Goal: Task Accomplishment & Management: Use online tool/utility

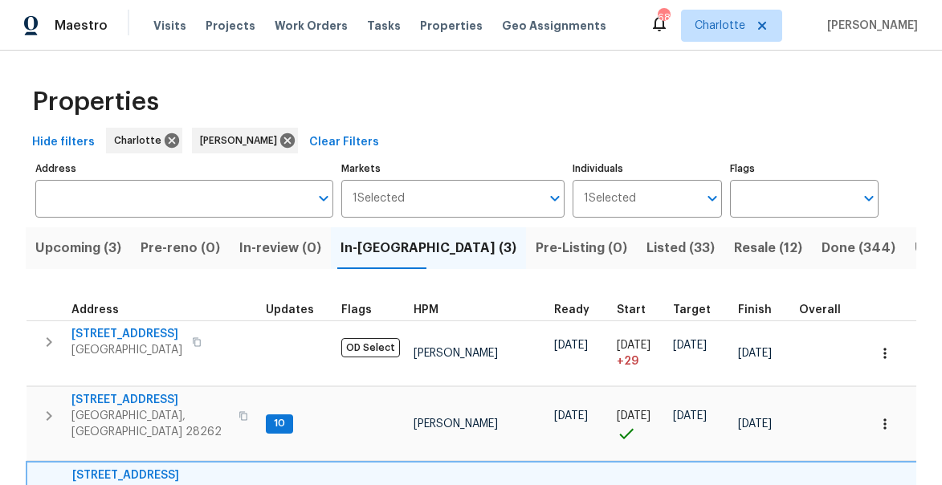
scroll to position [82, 0]
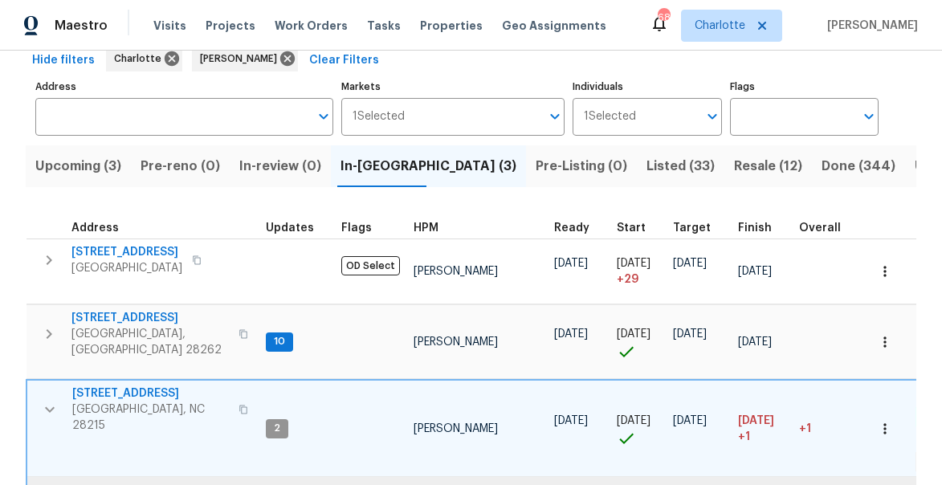
click at [55, 400] on icon "button" at bounding box center [49, 409] width 19 height 19
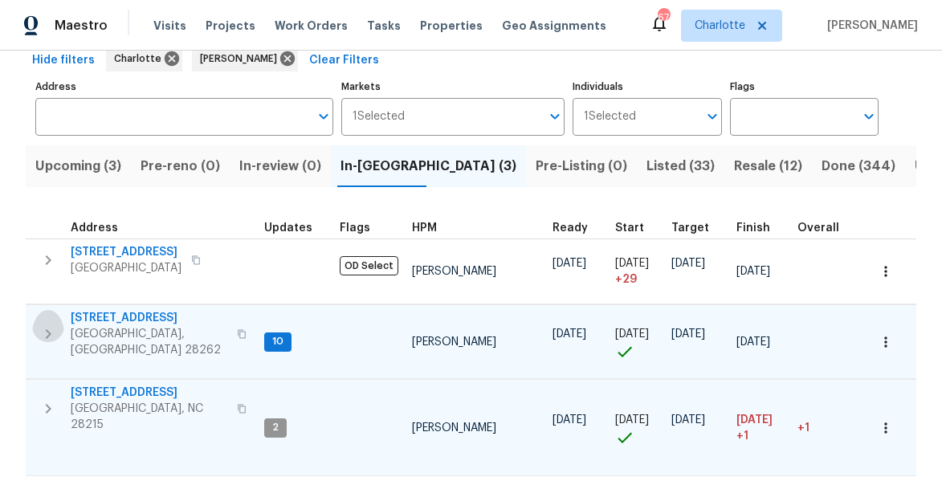
click at [51, 324] on icon "button" at bounding box center [48, 333] width 19 height 19
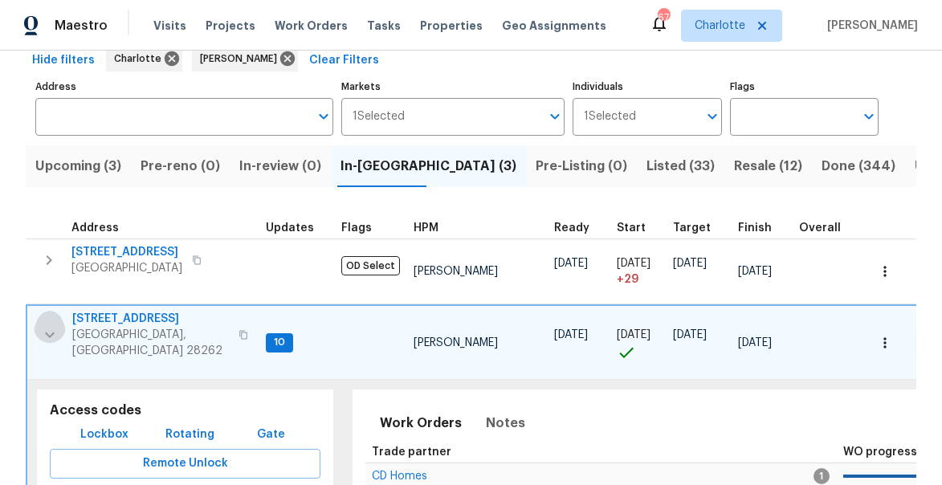
click at [47, 325] on icon "button" at bounding box center [49, 334] width 19 height 19
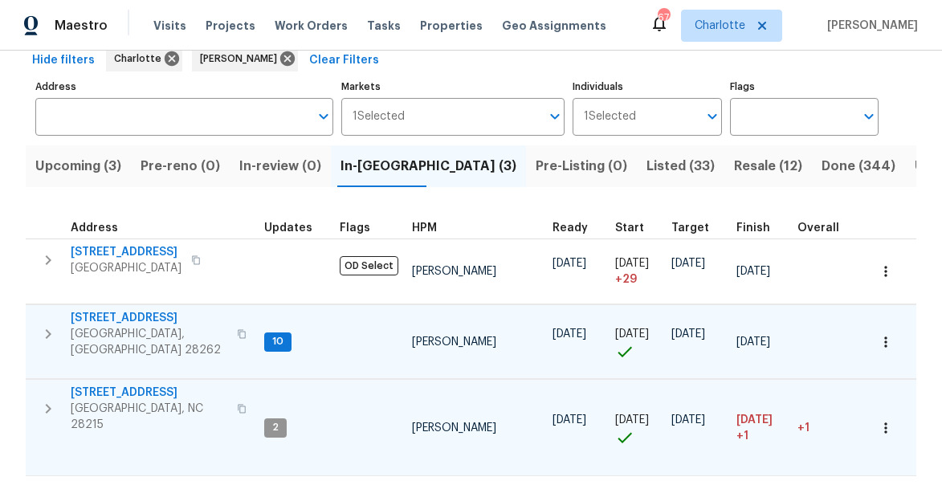
click at [138, 321] on span "7113 Ridge Lane Rd" at bounding box center [149, 318] width 157 height 16
click at [646, 169] on span "Listed (33)" at bounding box center [680, 166] width 68 height 22
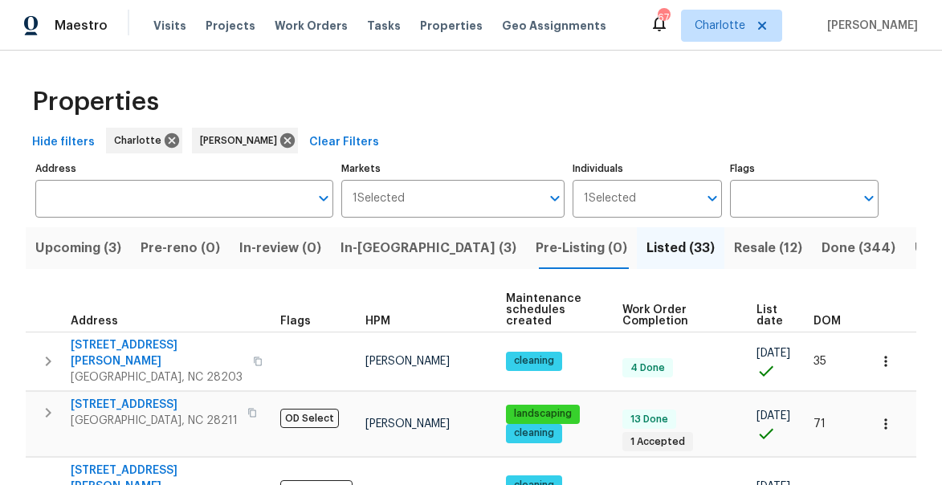
click at [759, 309] on span "List date" at bounding box center [771, 315] width 30 height 22
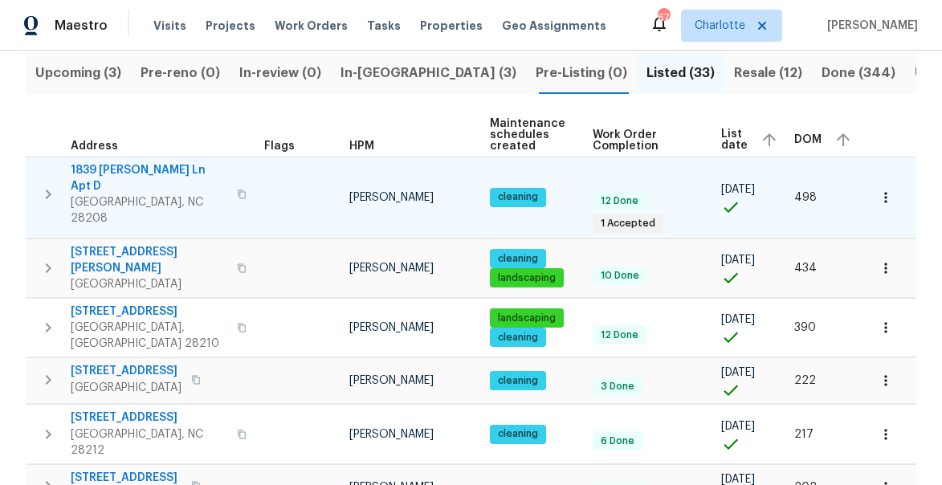
scroll to position [95, 0]
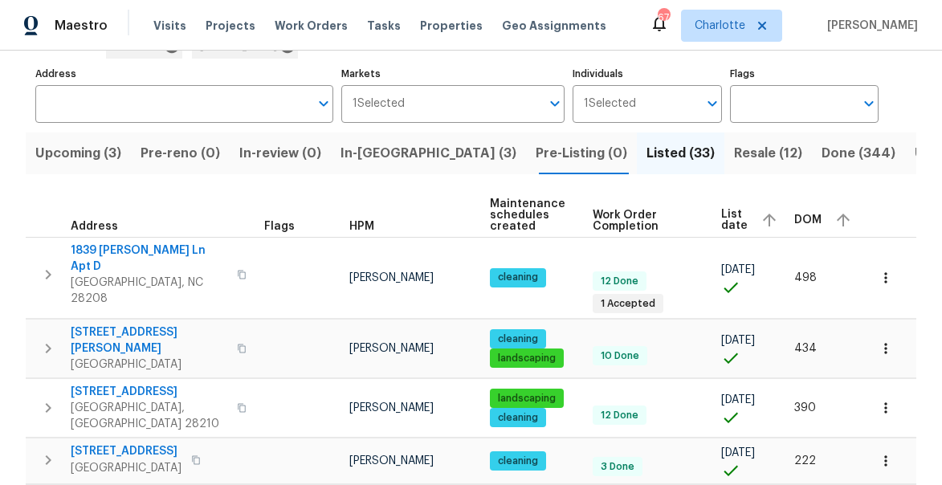
click at [727, 217] on span "List date" at bounding box center [734, 220] width 26 height 22
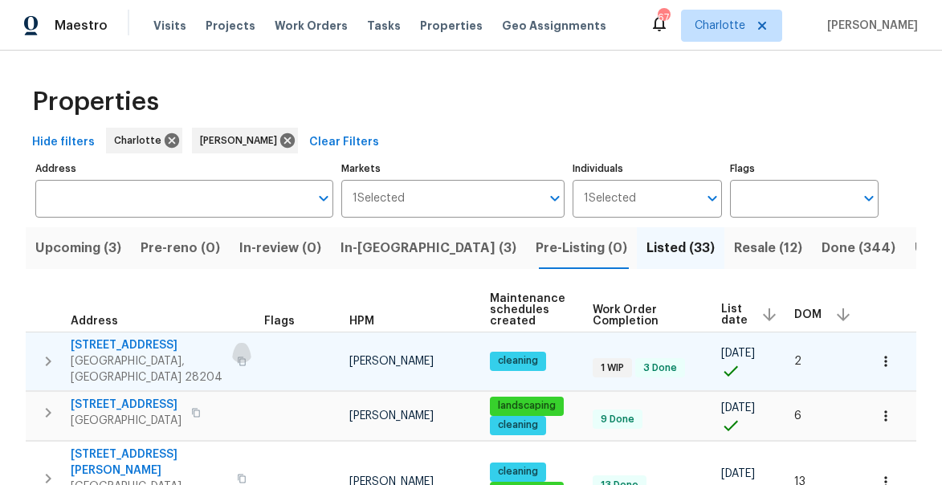
click at [237, 356] on icon "button" at bounding box center [242, 361] width 10 height 10
click at [123, 343] on span "[STREET_ADDRESS]" at bounding box center [149, 345] width 157 height 16
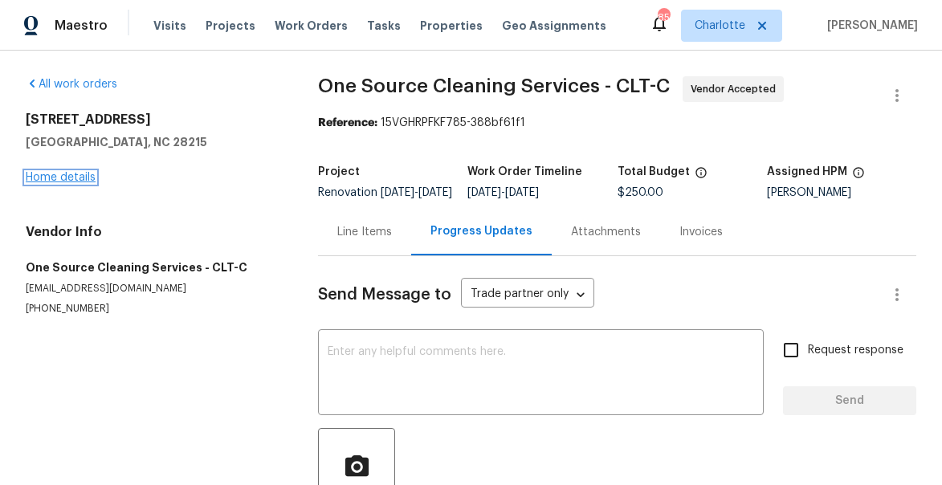
click at [62, 178] on link "Home details" at bounding box center [61, 177] width 70 height 11
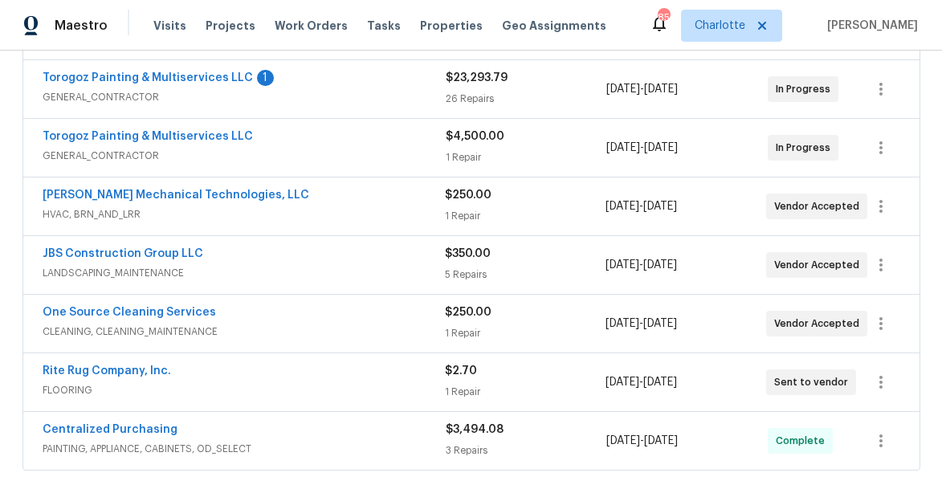
scroll to position [292, 0]
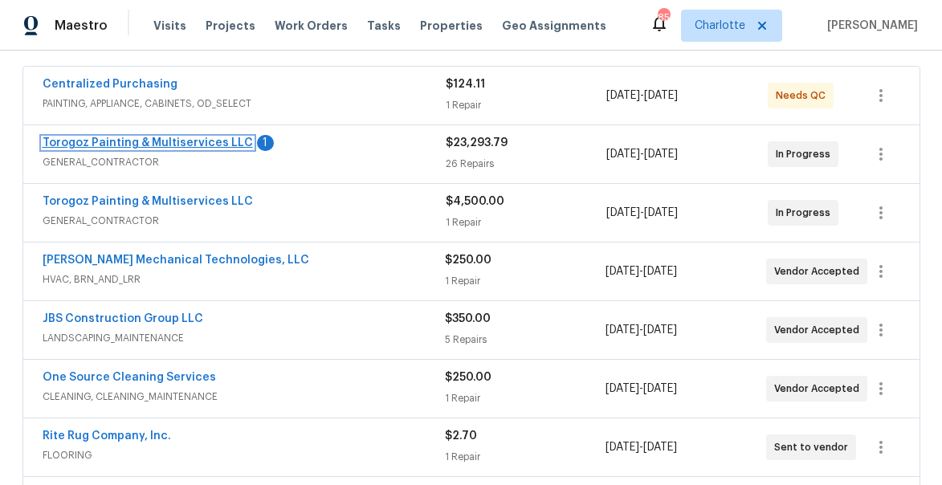
click at [158, 145] on link "Torogoz Painting & Multiservices LLC" at bounding box center [148, 142] width 210 height 11
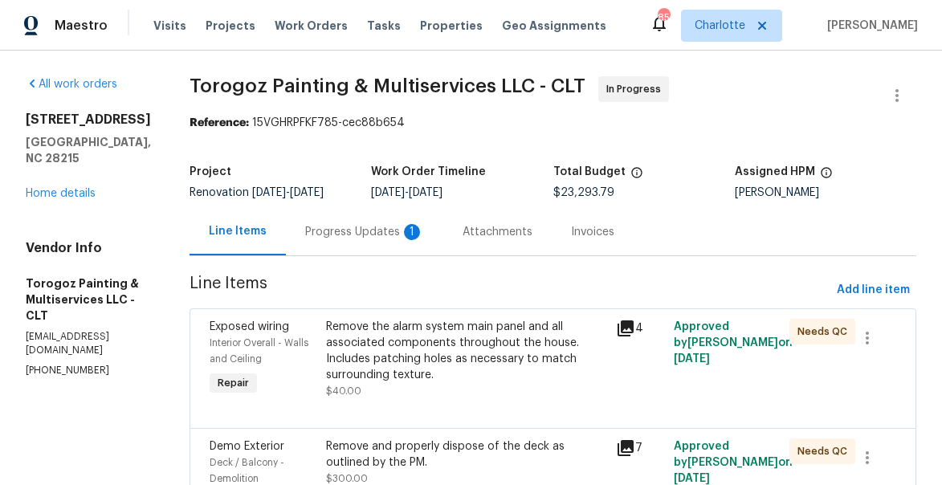
scroll to position [104, 0]
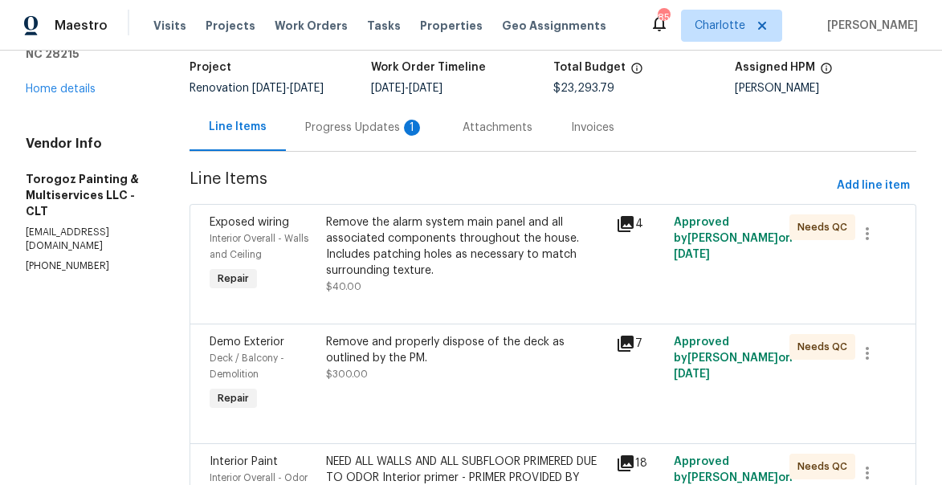
click at [403, 136] on div "Progress Updates 1" at bounding box center [364, 128] width 119 height 16
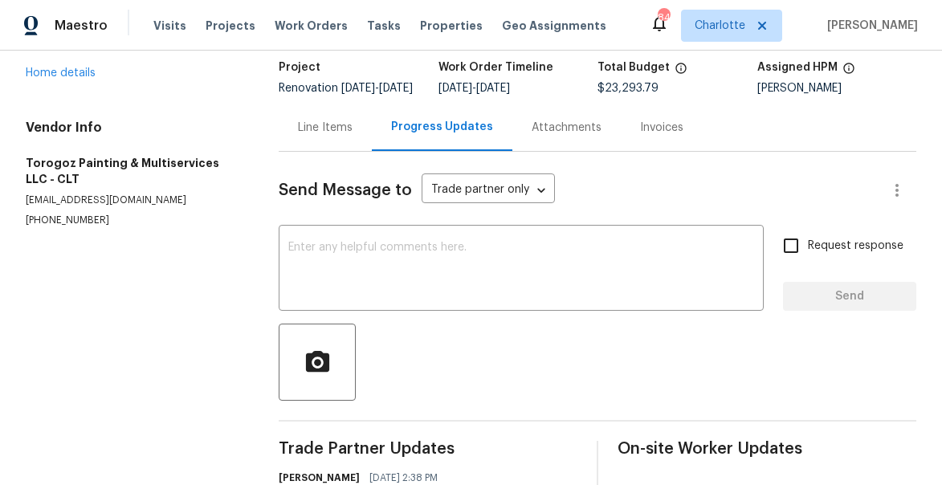
click at [317, 136] on div "Line Items" at bounding box center [325, 128] width 55 height 16
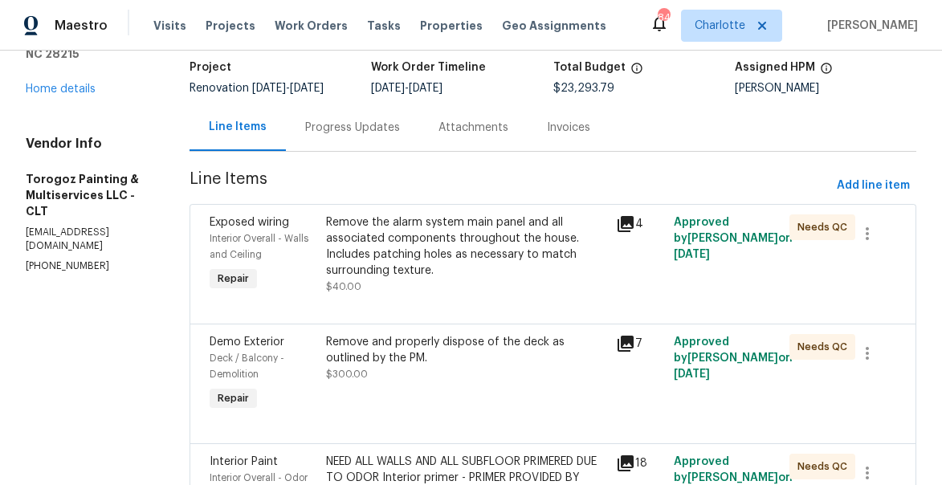
click at [633, 352] on icon at bounding box center [625, 344] width 16 height 16
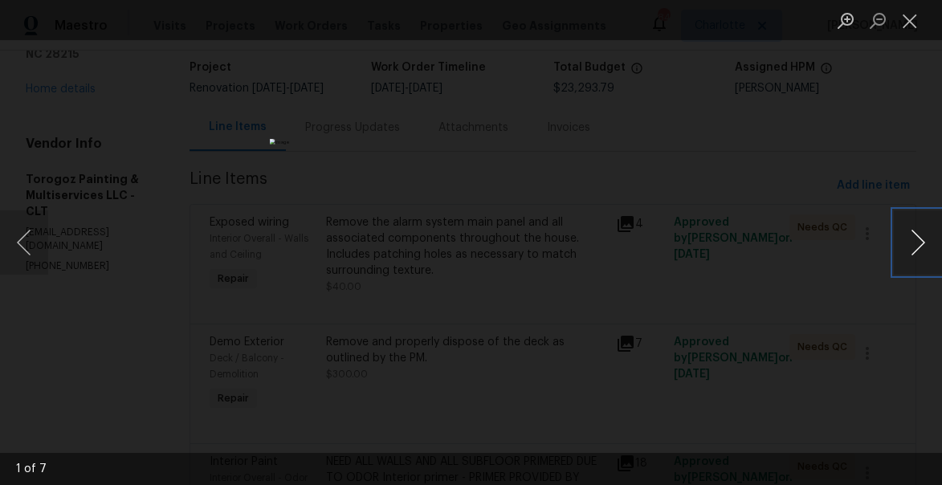
click at [921, 239] on button "Next image" at bounding box center [918, 242] width 48 height 64
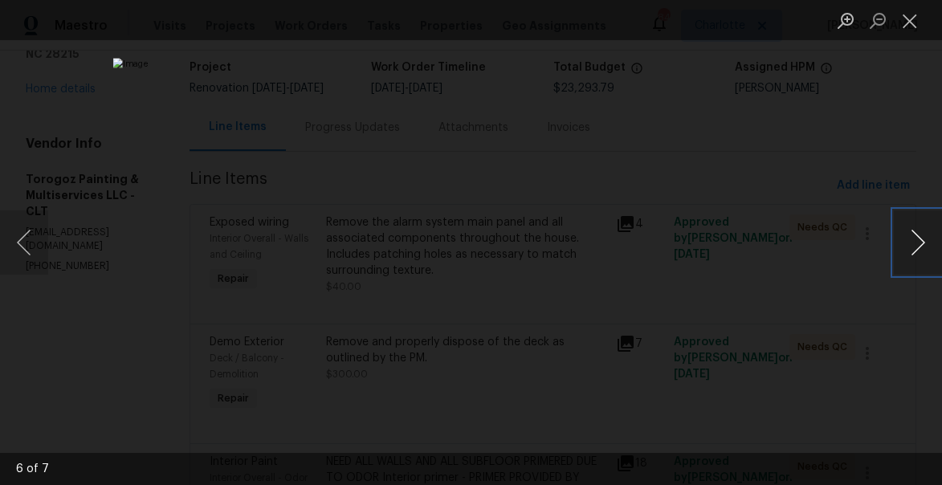
click at [921, 239] on button "Next image" at bounding box center [918, 242] width 48 height 64
click at [910, 22] on button "Close lightbox" at bounding box center [910, 20] width 32 height 28
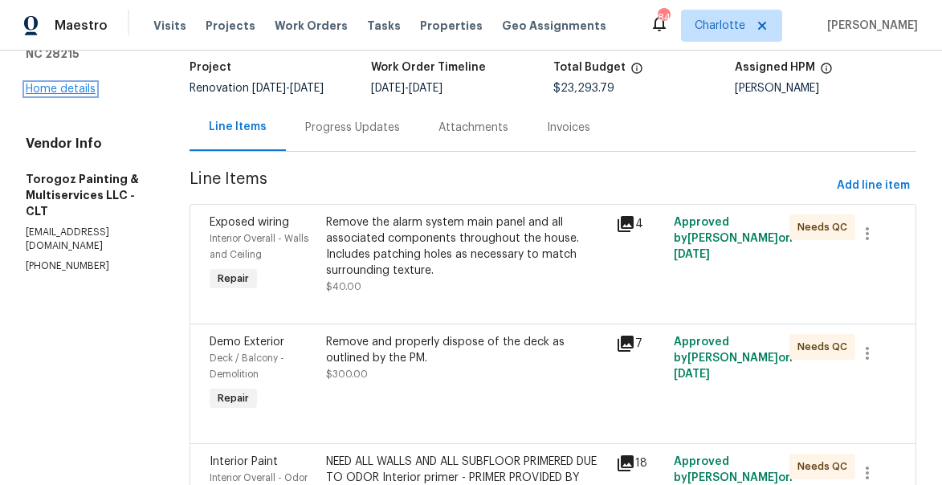
click at [87, 83] on link "Home details" at bounding box center [61, 88] width 70 height 11
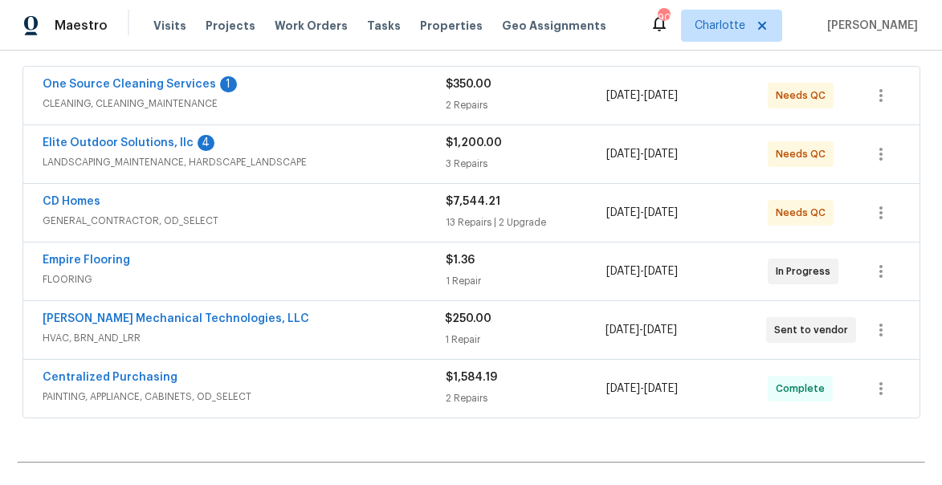
scroll to position [293, 0]
click at [90, 263] on link "Empire Flooring" at bounding box center [87, 259] width 88 height 11
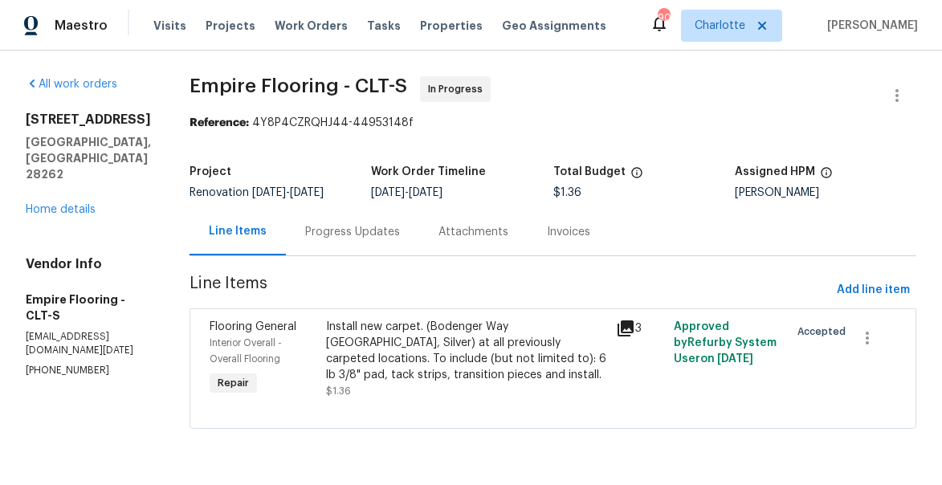
click at [363, 225] on div "Progress Updates" at bounding box center [352, 232] width 95 height 16
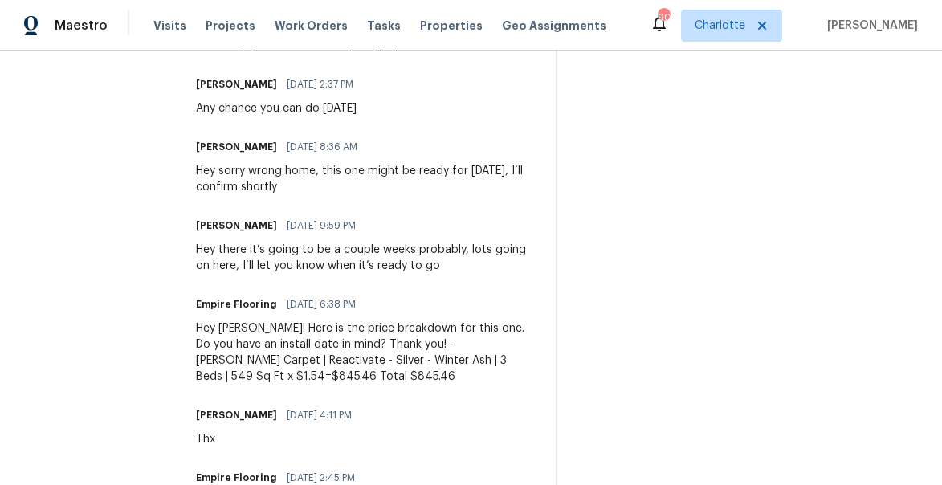
scroll to position [710, 0]
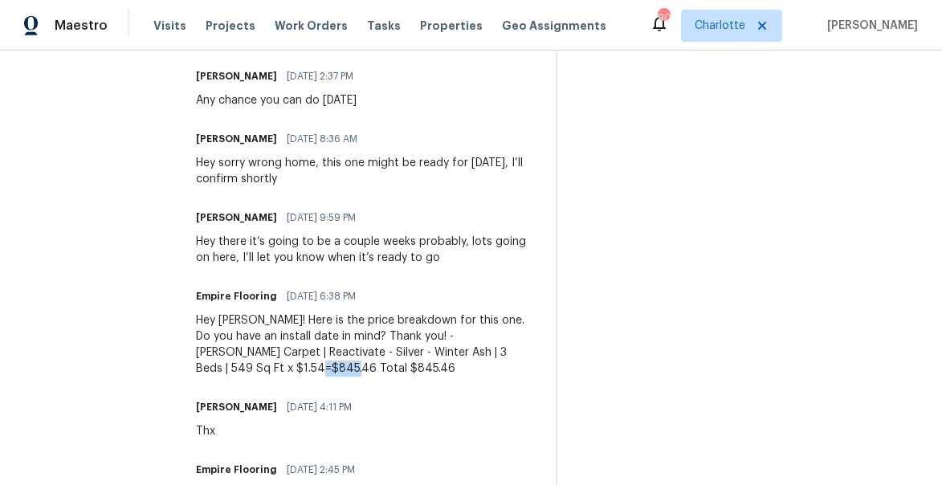
drag, startPoint x: 325, startPoint y: 367, endPoint x: 361, endPoint y: 365, distance: 36.2
click at [361, 365] on div "Hey Jason! Here is the price breakdown for this one. Do you have an install dat…" at bounding box center [366, 344] width 340 height 64
copy div "845.46"
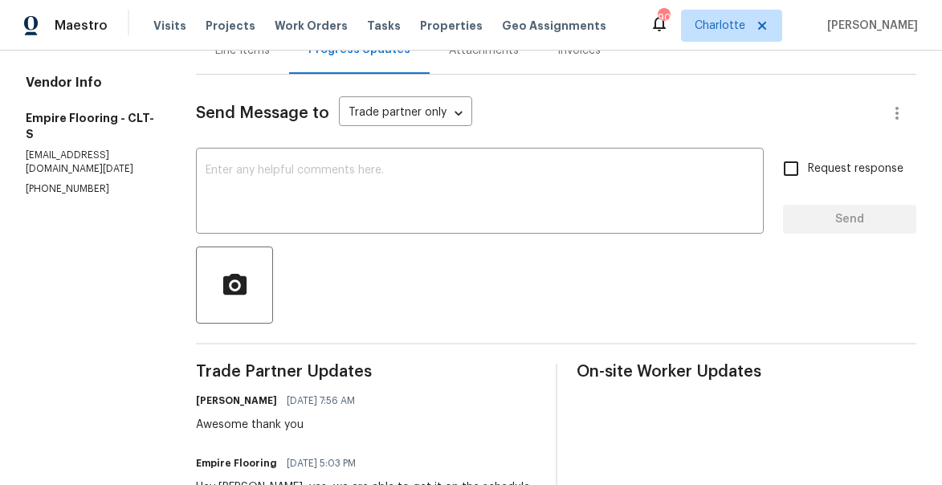
scroll to position [4, 0]
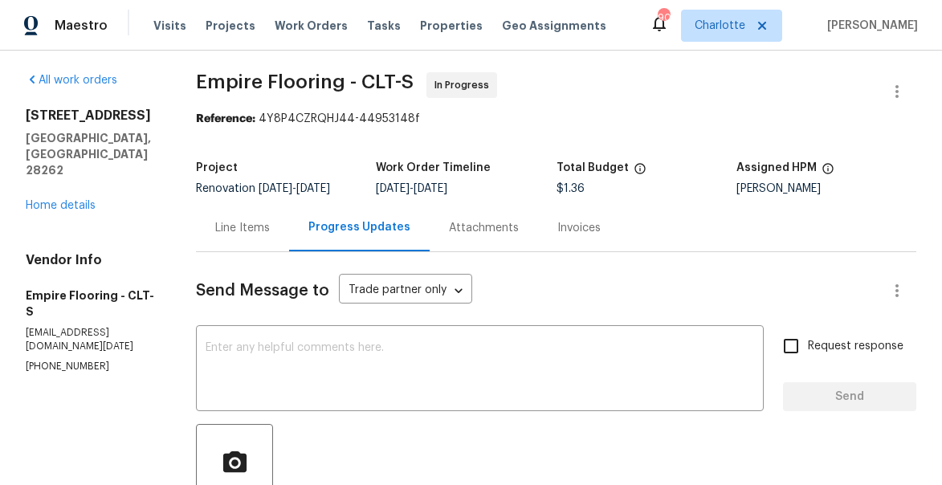
click at [248, 227] on div "Line Items" at bounding box center [242, 228] width 55 height 16
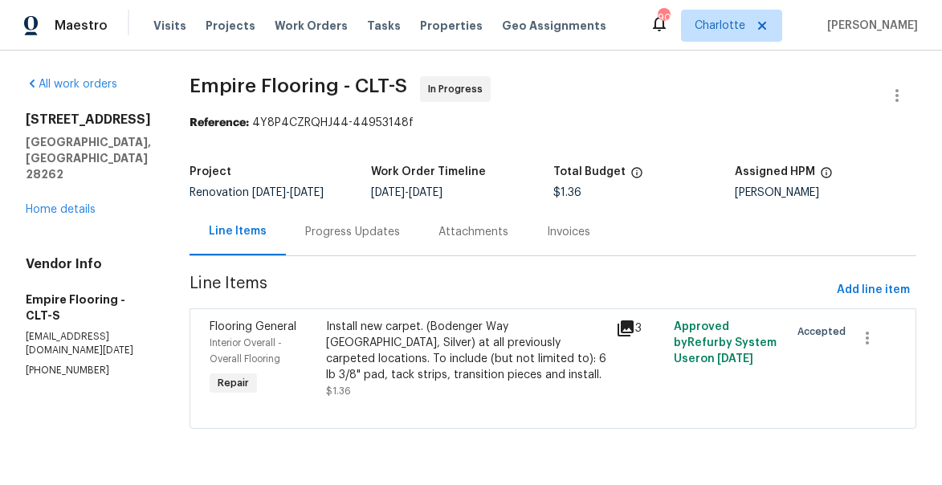
click at [282, 343] on span "Interior Overall - Overall Flooring" at bounding box center [246, 351] width 72 height 26
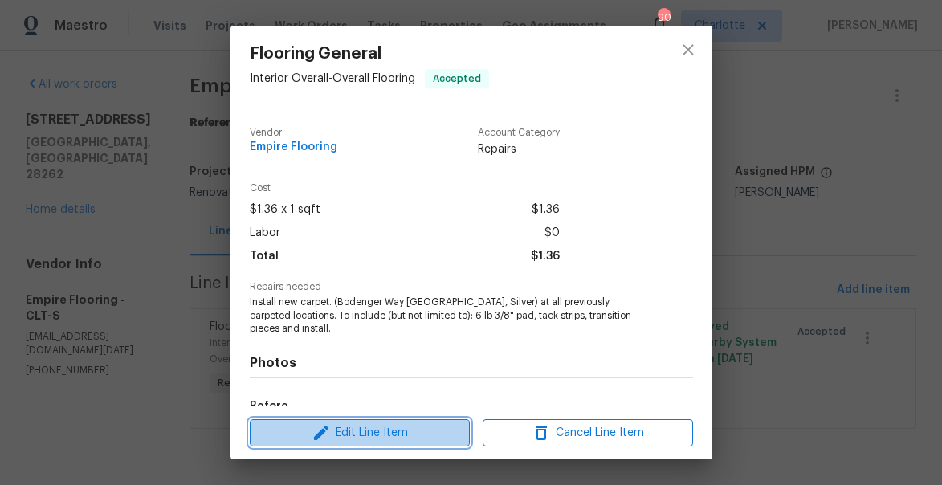
click at [344, 429] on span "Edit Line Item" at bounding box center [360, 433] width 210 height 20
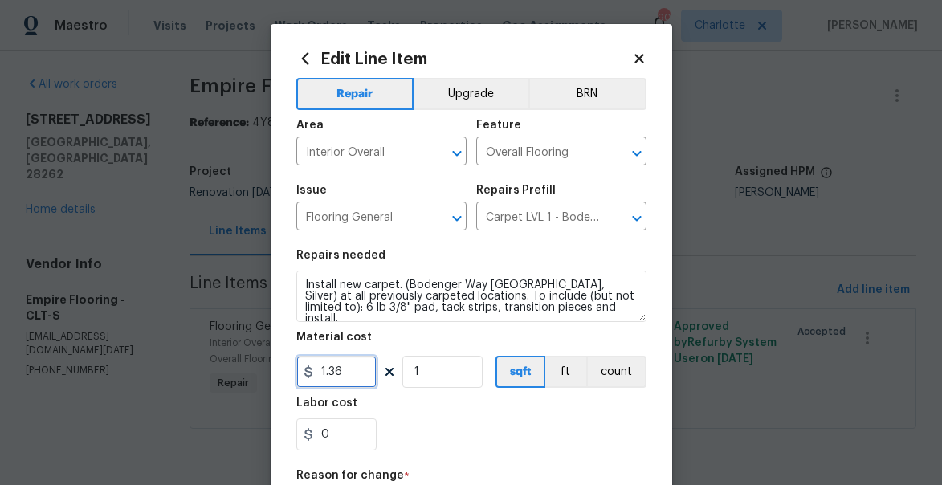
click at [333, 374] on input "1.36" at bounding box center [336, 372] width 80 height 32
paste input "8"
click at [346, 373] on input "1.36" at bounding box center [336, 372] width 80 height 32
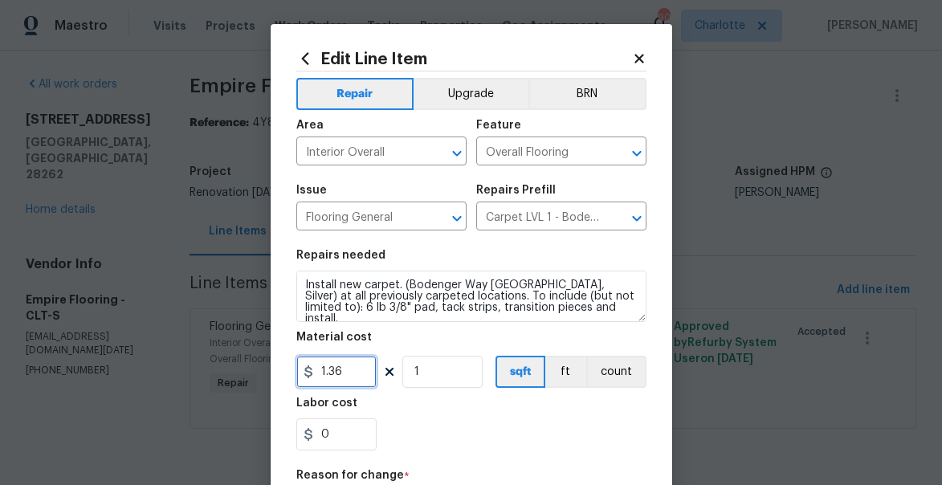
click at [346, 373] on input "1.36" at bounding box center [336, 372] width 80 height 32
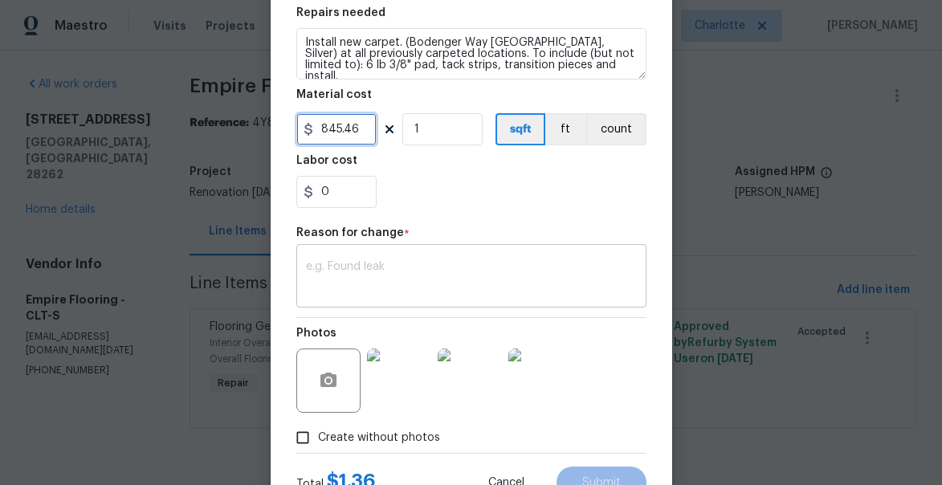
scroll to position [246, 0]
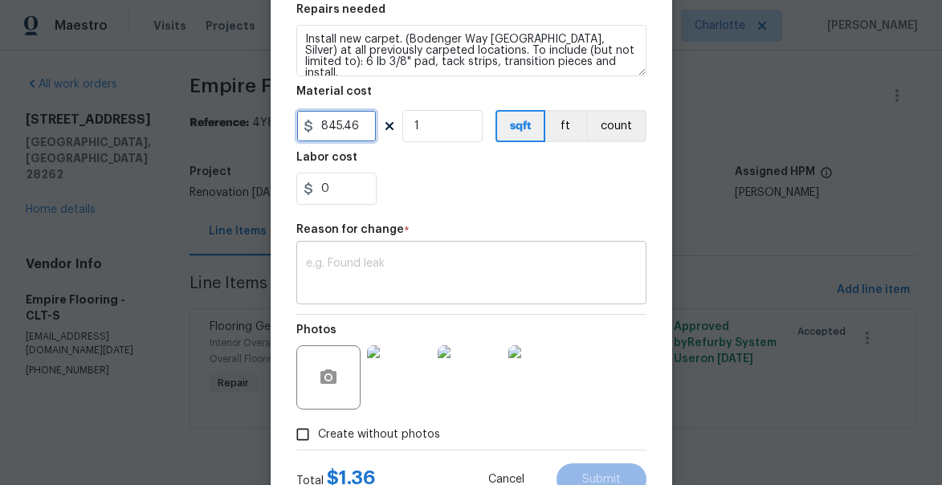
type input "845.46"
click at [366, 272] on textarea at bounding box center [471, 275] width 331 height 34
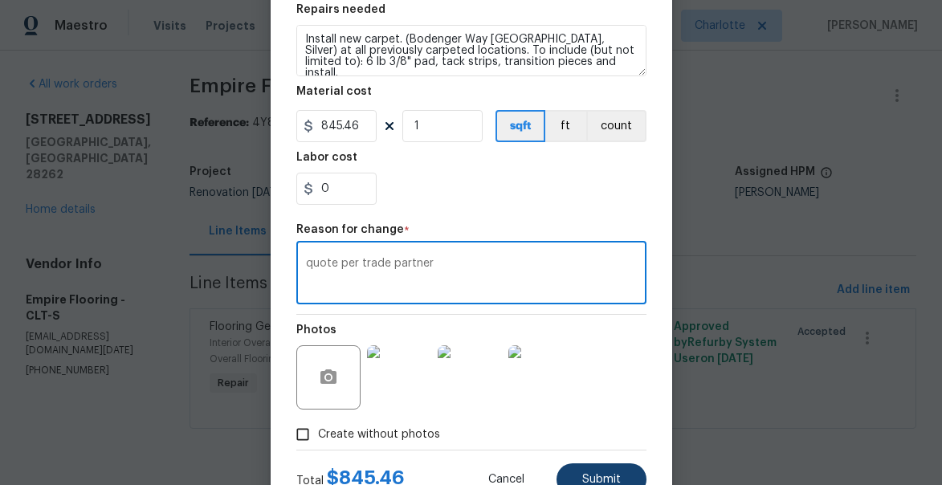
type textarea "quote per trade partner"
click at [630, 466] on button "Submit" at bounding box center [601, 479] width 90 height 32
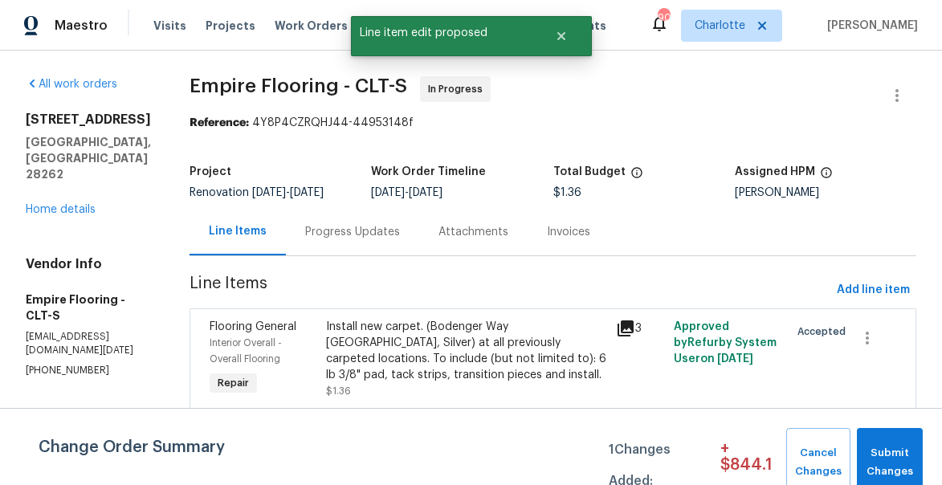
scroll to position [0, 0]
click at [371, 234] on div "Progress Updates" at bounding box center [352, 232] width 95 height 16
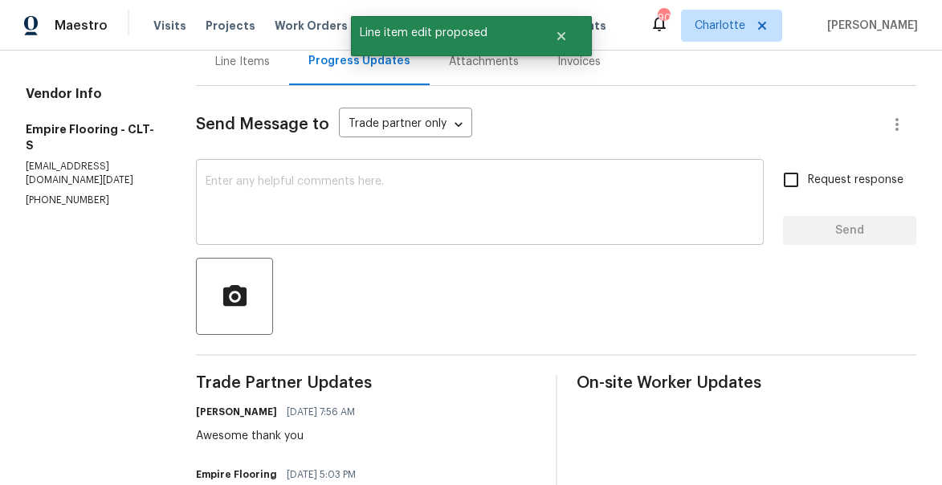
scroll to position [46, 0]
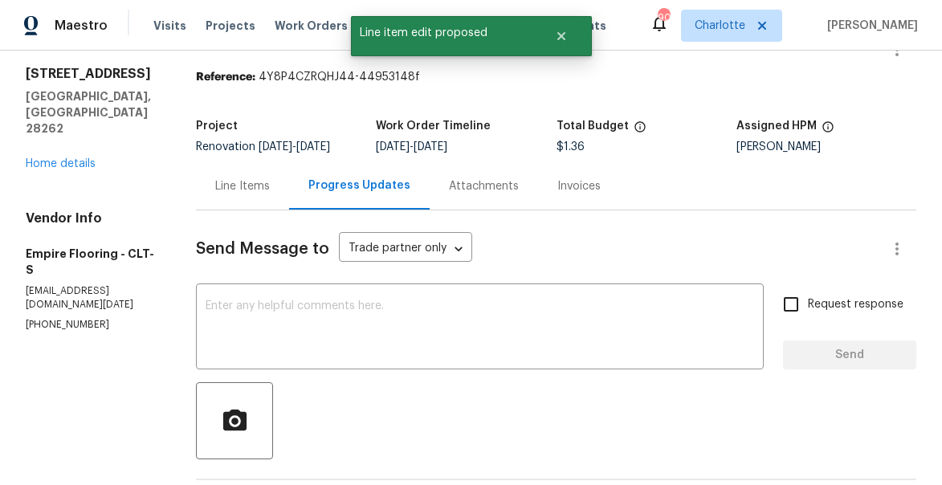
click at [252, 185] on div "Line Items" at bounding box center [242, 186] width 55 height 16
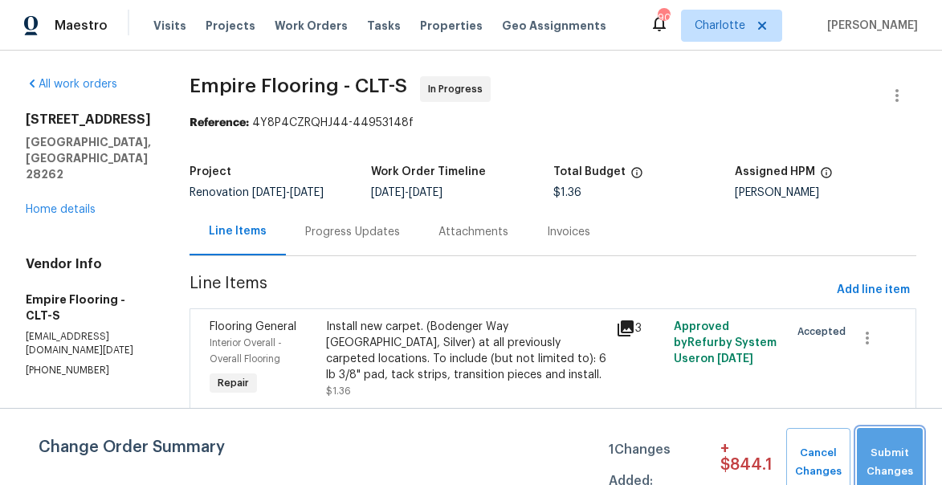
click at [886, 439] on button "Submit Changes" at bounding box center [890, 462] width 66 height 69
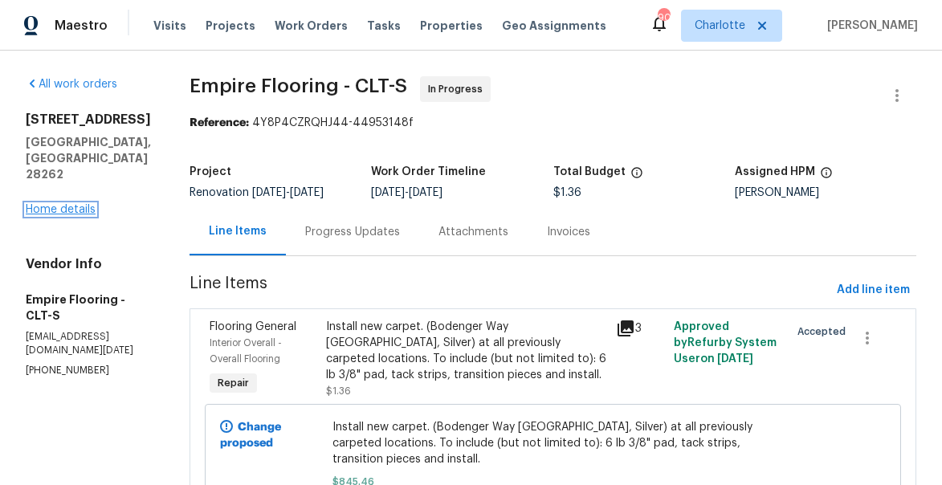
click at [66, 204] on link "Home details" at bounding box center [61, 209] width 70 height 11
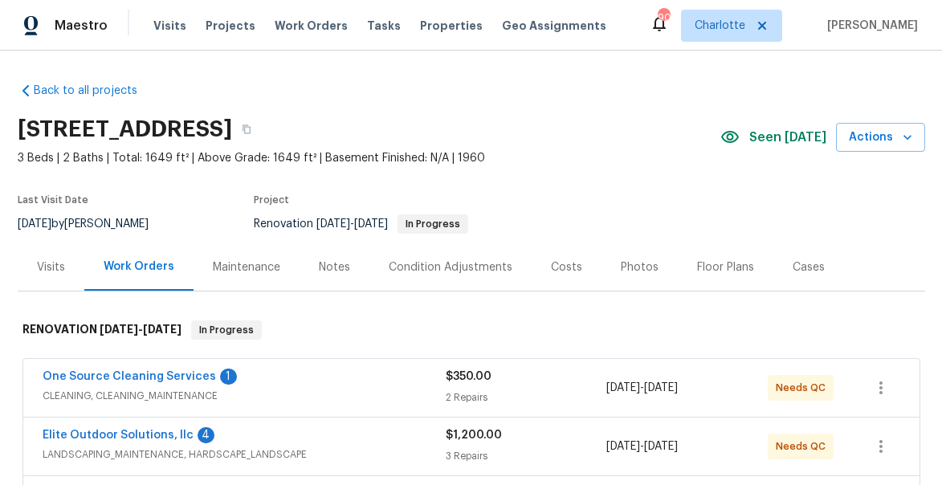
click at [551, 266] on div "Costs" at bounding box center [566, 267] width 31 height 16
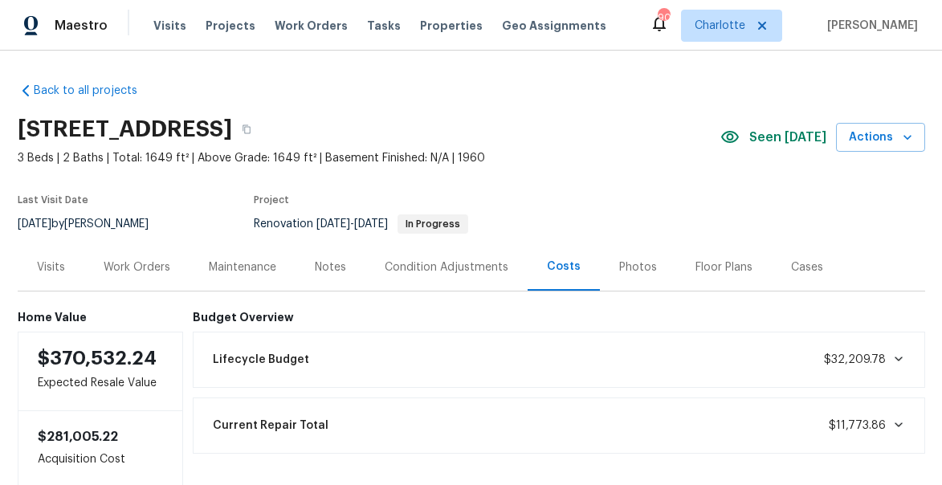
click at [153, 270] on div "Work Orders" at bounding box center [137, 267] width 67 height 16
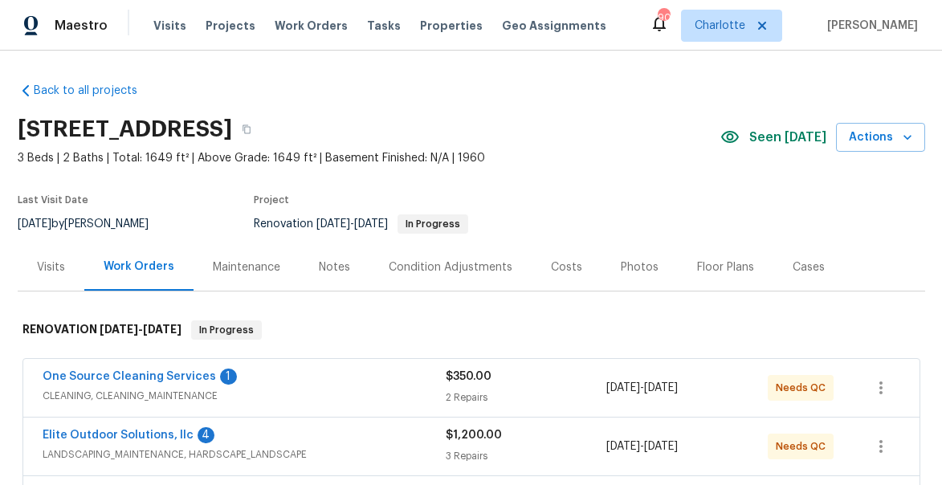
click at [44, 264] on div "Visits" at bounding box center [51, 267] width 28 height 16
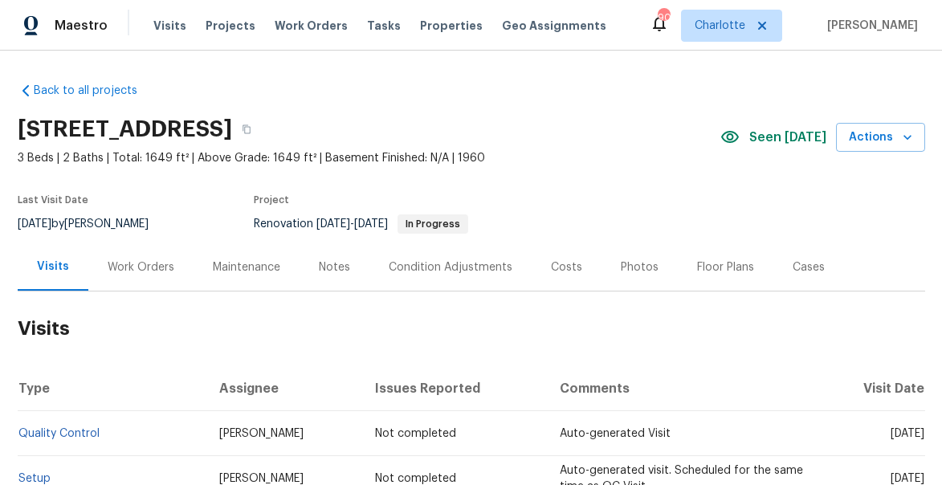
click at [130, 262] on div "Work Orders" at bounding box center [141, 267] width 67 height 16
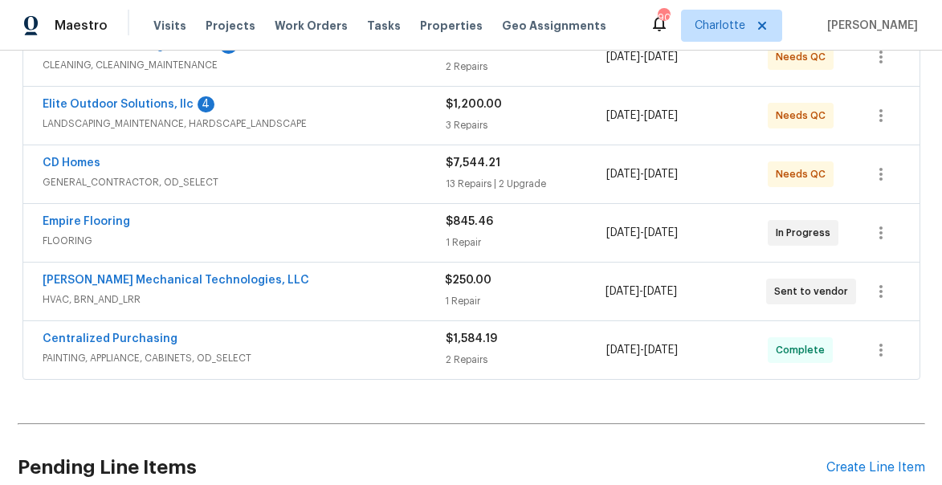
scroll to position [337, 0]
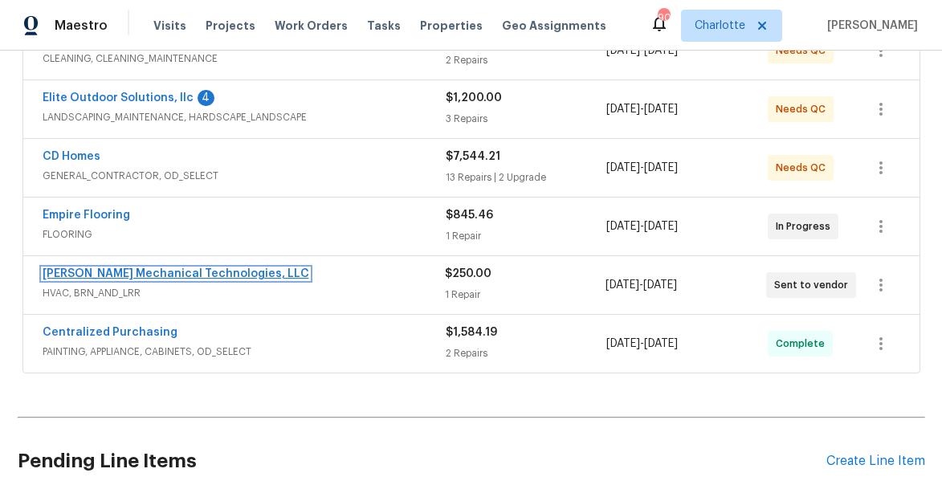
click at [124, 277] on link "Johnson's Mechanical Technologies, LLC" at bounding box center [176, 273] width 267 height 11
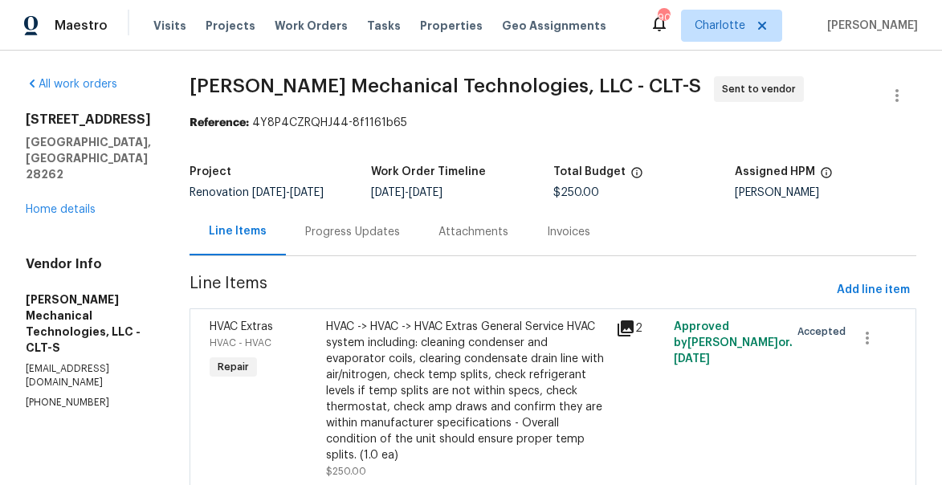
scroll to position [80, 0]
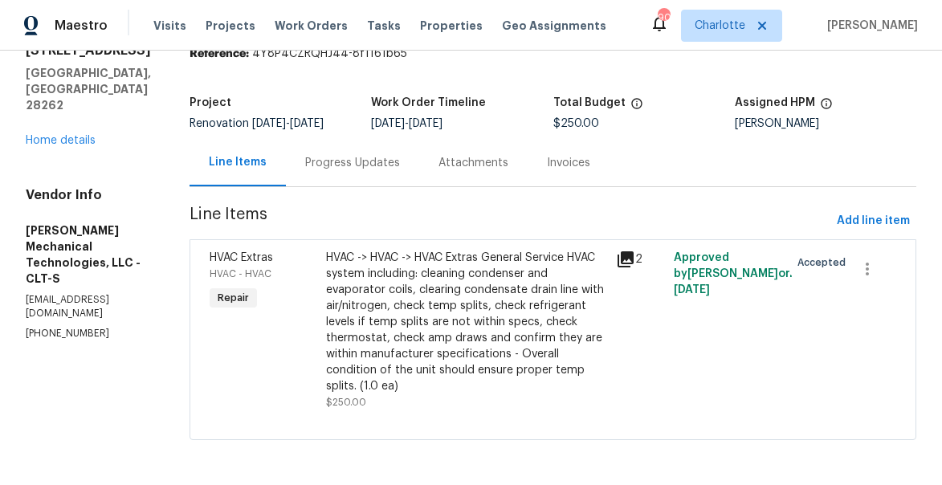
click at [386, 165] on div "Progress Updates" at bounding box center [352, 163] width 95 height 16
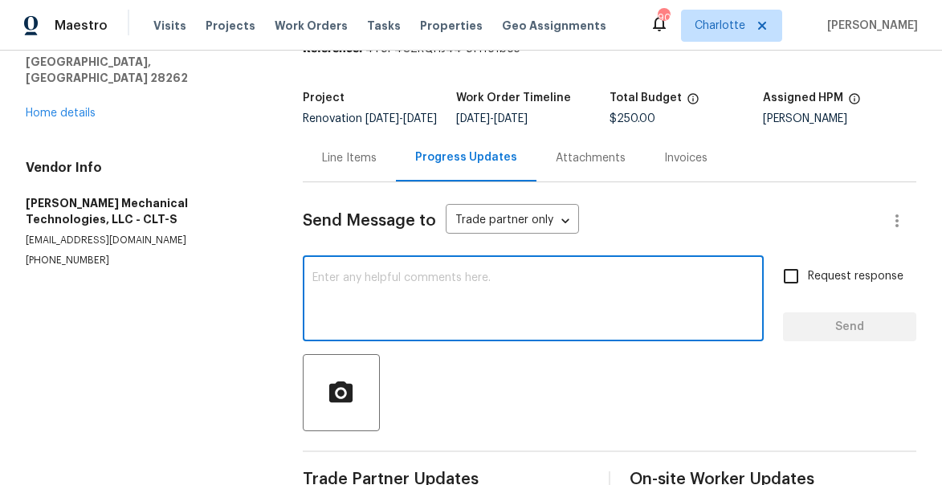
click at [354, 286] on textarea at bounding box center [533, 300] width 442 height 56
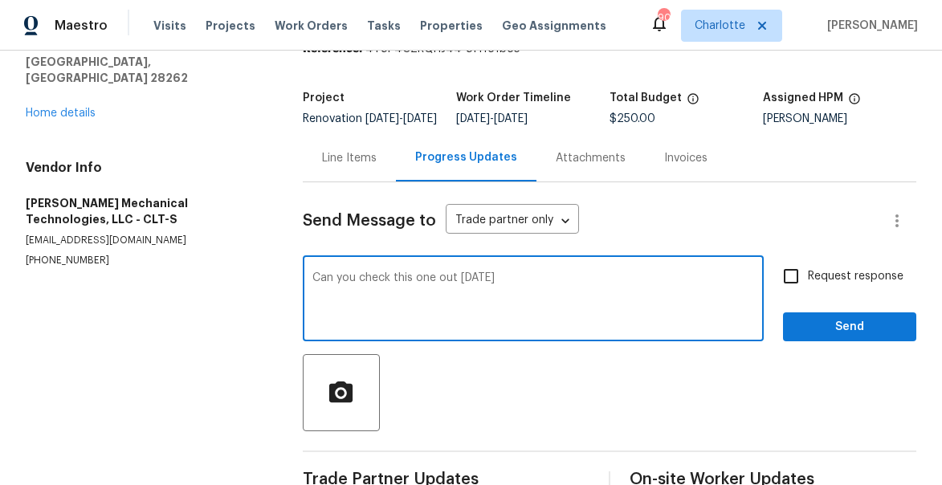
type textarea "Can you check this one out tomorrow"
click at [849, 322] on span "Send" at bounding box center [850, 327] width 108 height 20
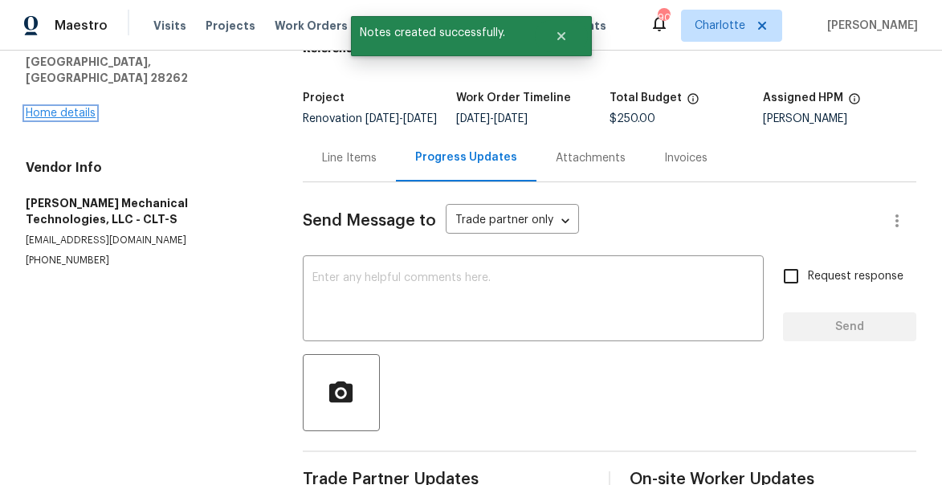
click at [67, 108] on link "Home details" at bounding box center [61, 113] width 70 height 11
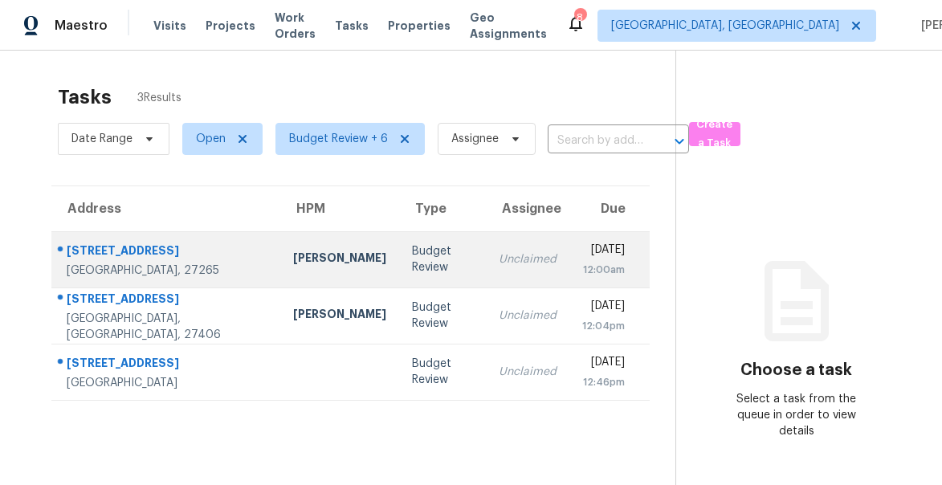
click at [121, 259] on div "2354 Hammock Dr" at bounding box center [167, 252] width 201 height 20
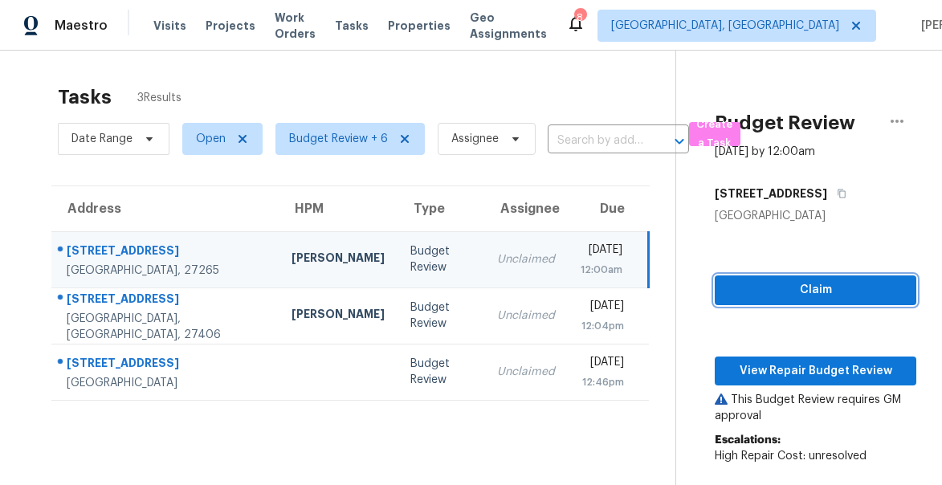
click at [770, 287] on span "Claim" at bounding box center [815, 290] width 176 height 20
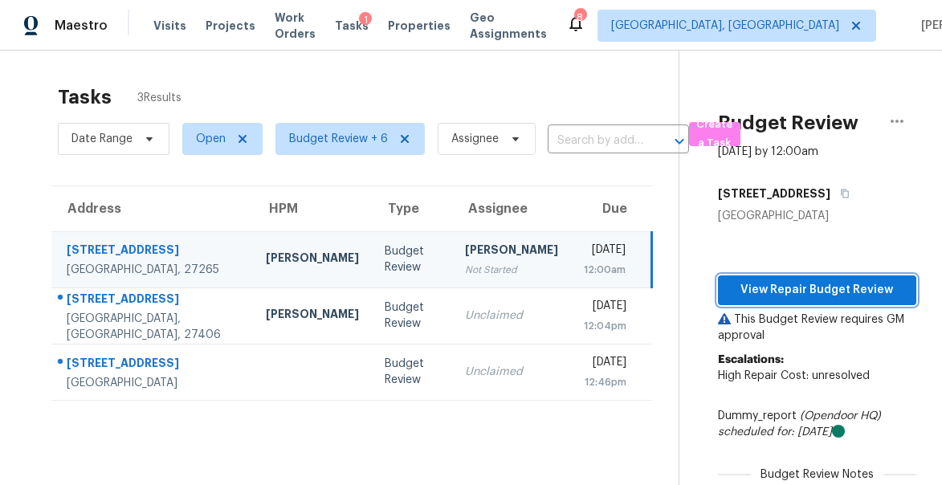
click at [801, 292] on span "View Repair Budget Review" at bounding box center [817, 290] width 173 height 20
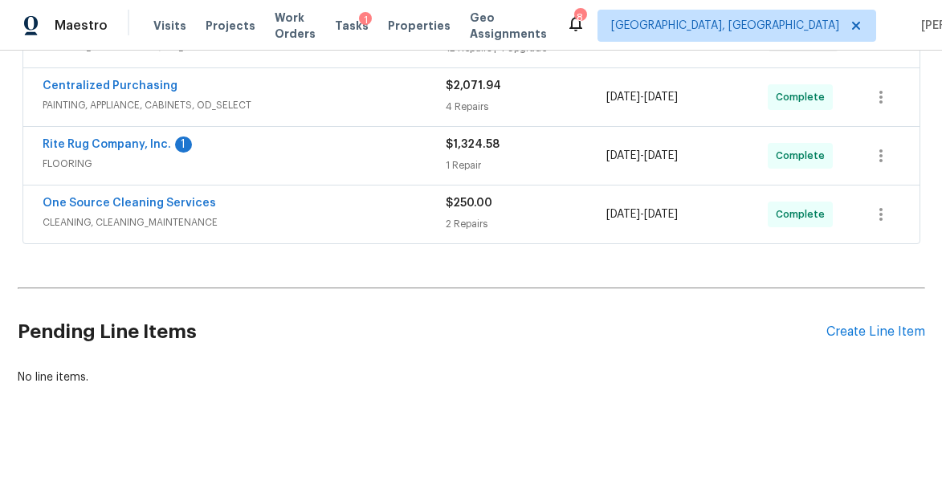
scroll to position [359, 0]
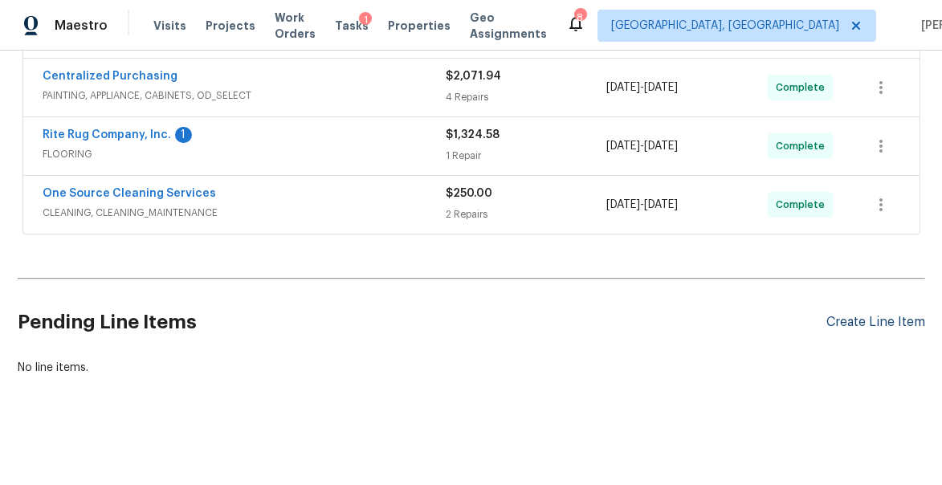
click at [829, 319] on div "Create Line Item" at bounding box center [875, 322] width 99 height 15
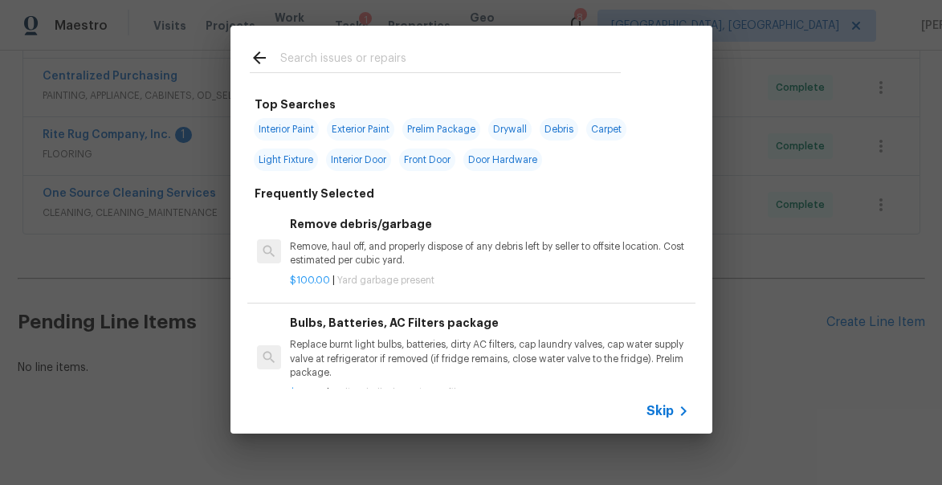
click at [308, 67] on input "text" at bounding box center [450, 60] width 340 height 24
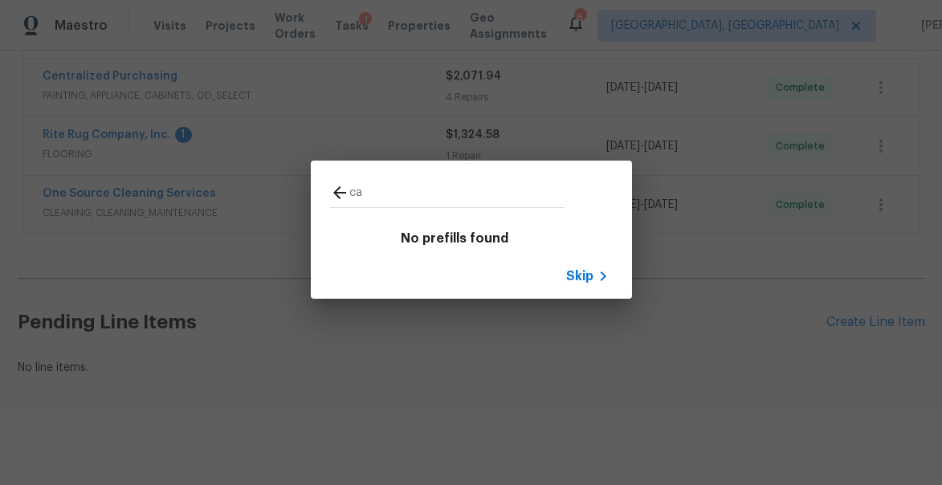
type input "c"
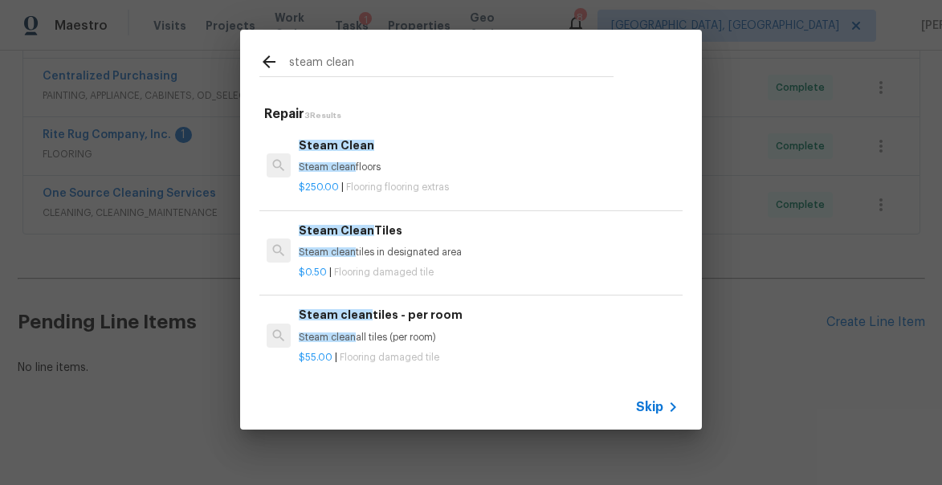
type input "steam clean"
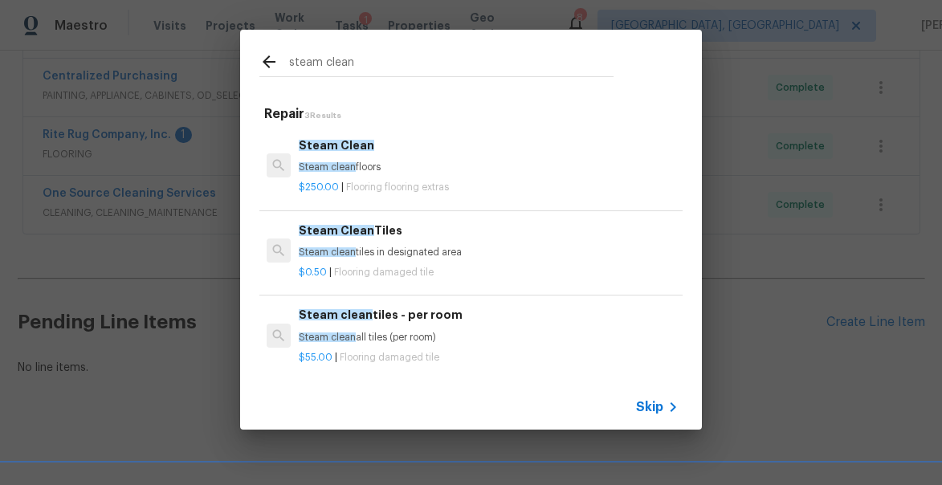
click at [356, 170] on span "Steam clean" at bounding box center [327, 167] width 57 height 10
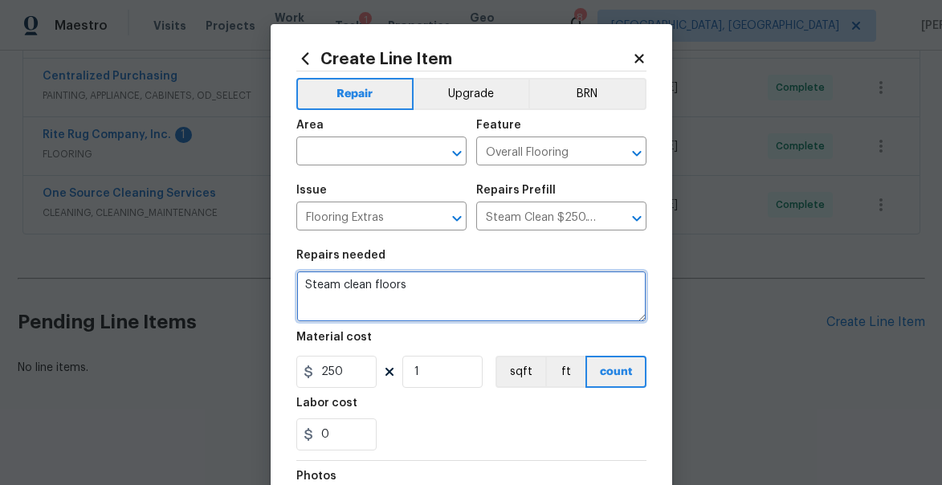
click at [395, 283] on textarea "Steam clean floors" at bounding box center [471, 296] width 350 height 51
type textarea "Steam clean all carpeted rooms"
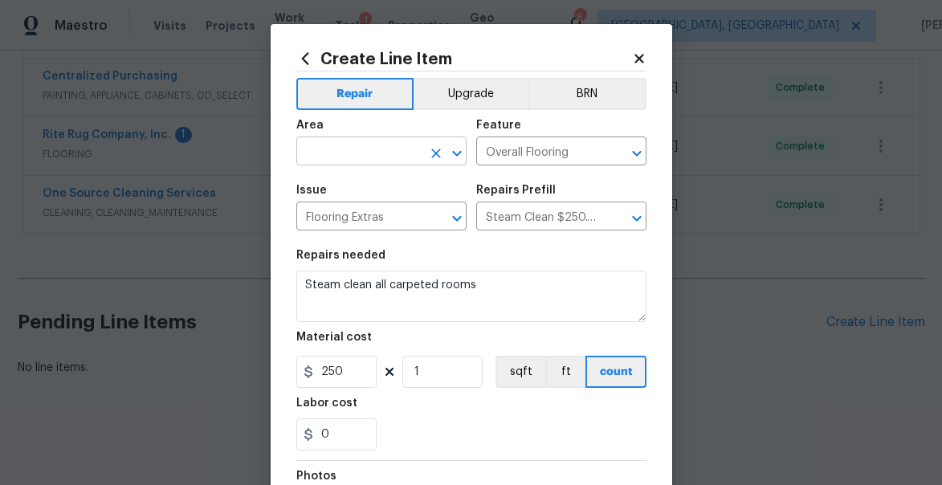
click at [380, 157] on input "text" at bounding box center [358, 153] width 125 height 25
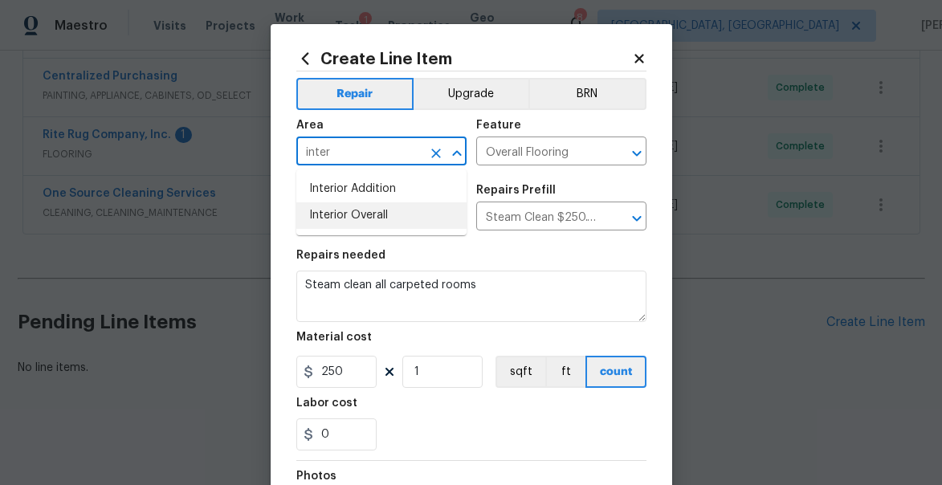
click at [369, 219] on li "Interior Overall" at bounding box center [381, 215] width 170 height 26
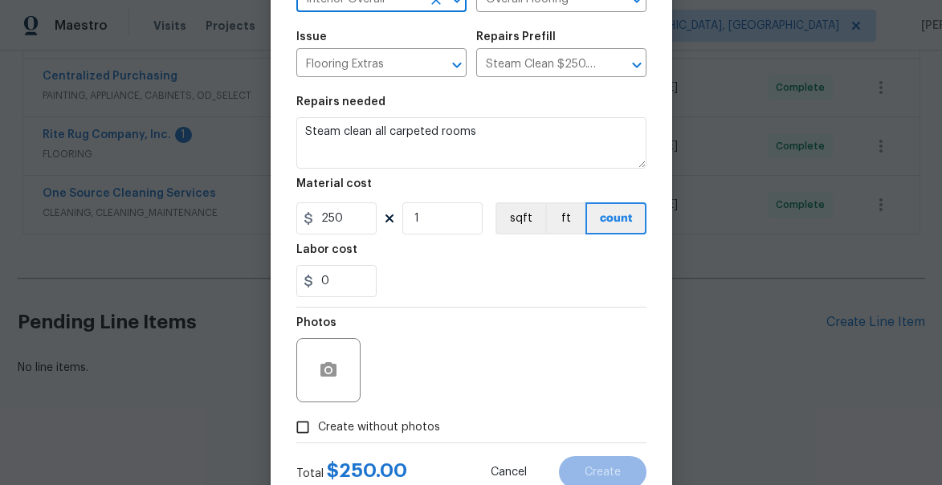
scroll to position [207, 0]
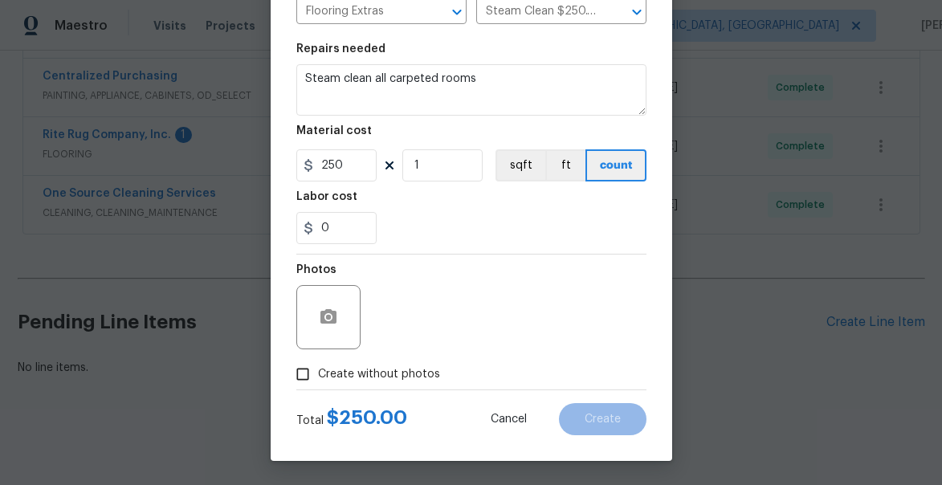
type input "Interior Overall"
click at [325, 372] on span "Create without photos" at bounding box center [379, 374] width 122 height 17
click at [318, 372] on input "Create without photos" at bounding box center [302, 374] width 31 height 31
checkbox input "true"
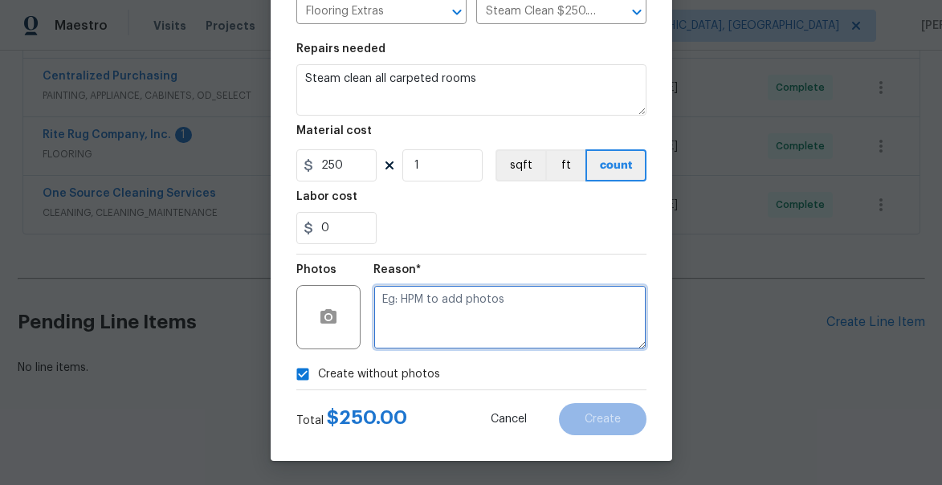
click at [467, 298] on textarea at bounding box center [509, 317] width 273 height 64
type textarea "n"
type textarea "will add"
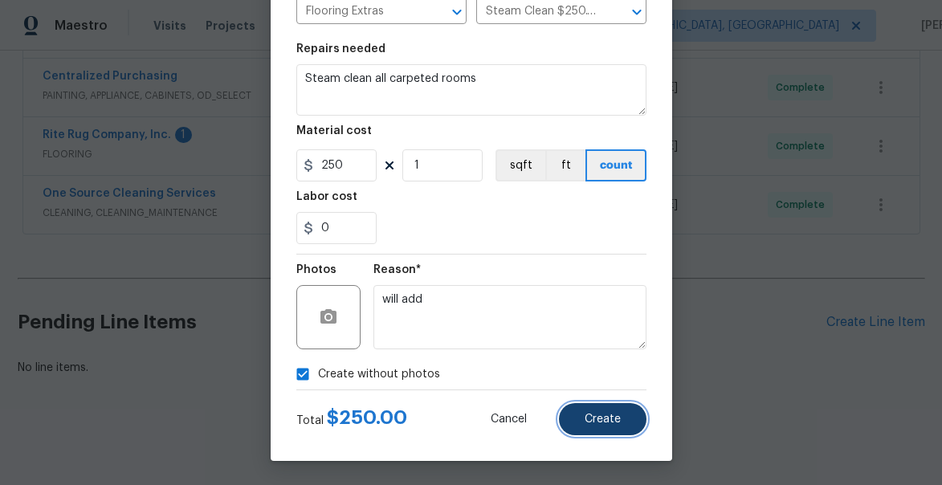
click at [604, 406] on button "Create" at bounding box center [603, 419] width 88 height 32
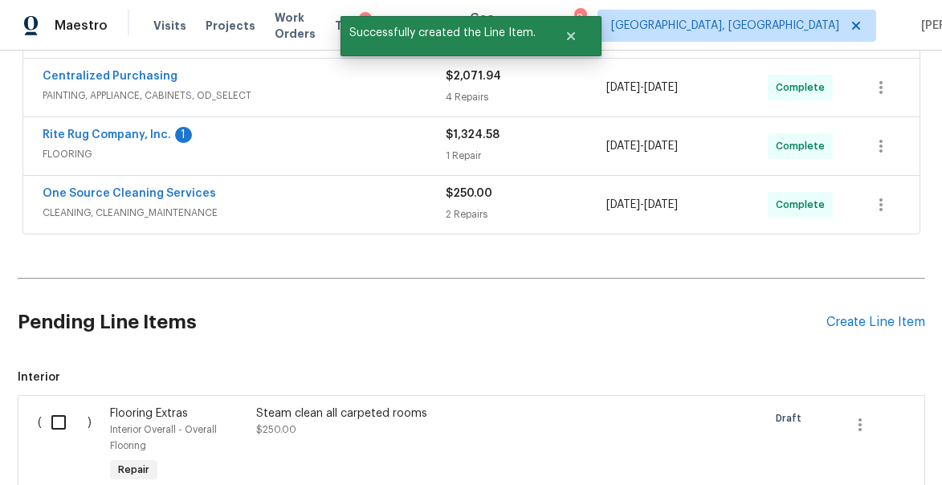
click at [63, 425] on input "checkbox" at bounding box center [65, 422] width 46 height 34
checkbox input "true"
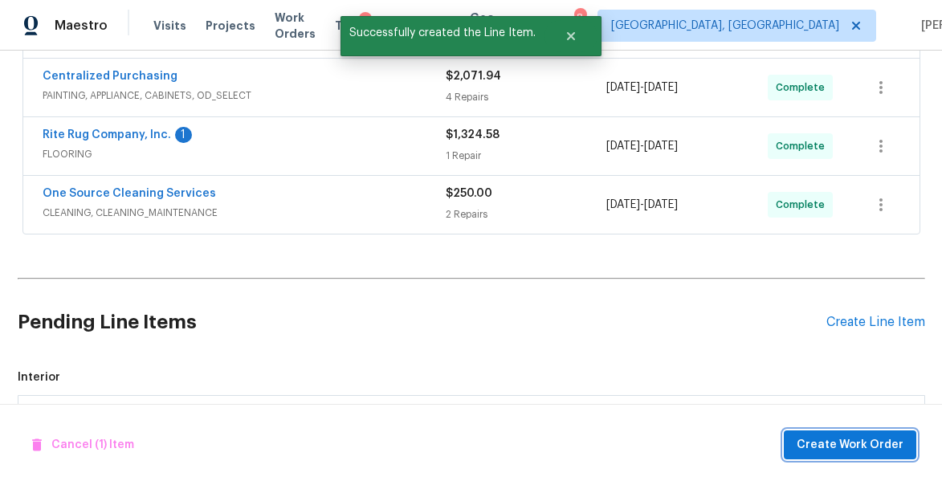
click at [865, 447] on span "Create Work Order" at bounding box center [849, 445] width 107 height 20
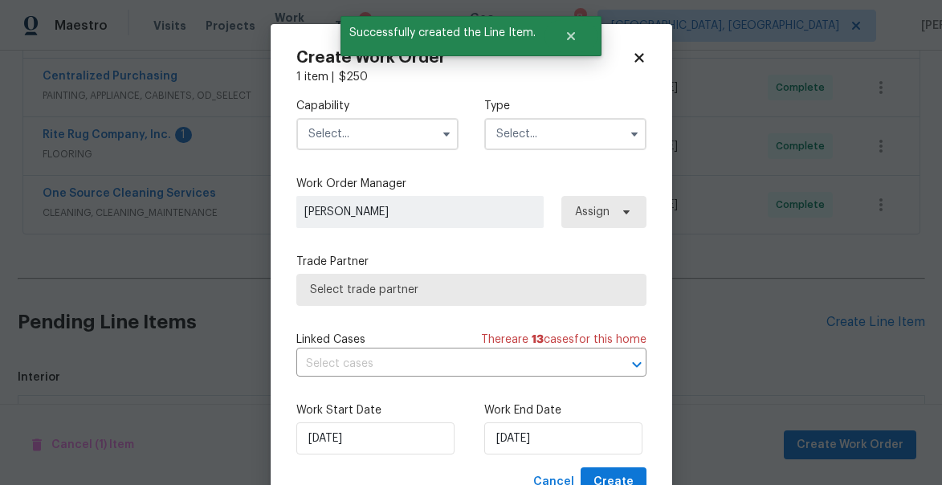
click at [345, 131] on input "text" at bounding box center [377, 134] width 162 height 32
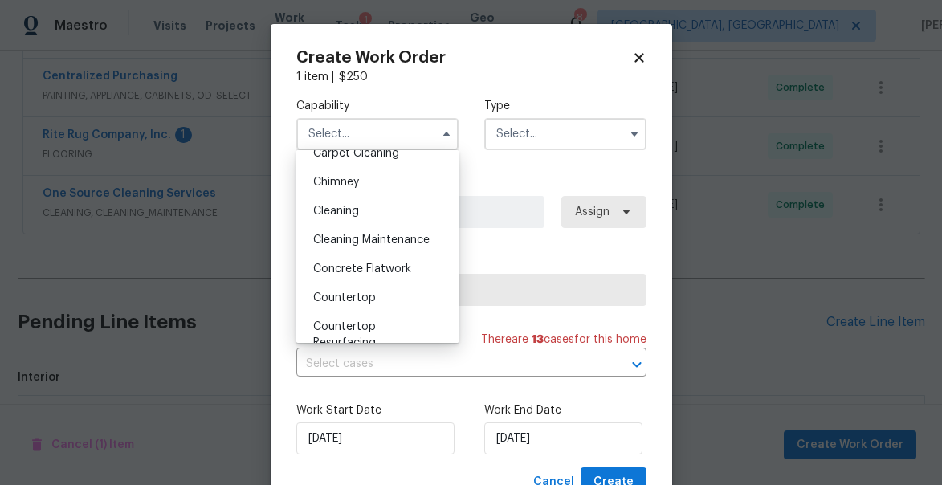
scroll to position [187, 0]
click at [352, 149] on span "Carpet Cleaning" at bounding box center [356, 154] width 86 height 11
type input "Carpet Cleaning"
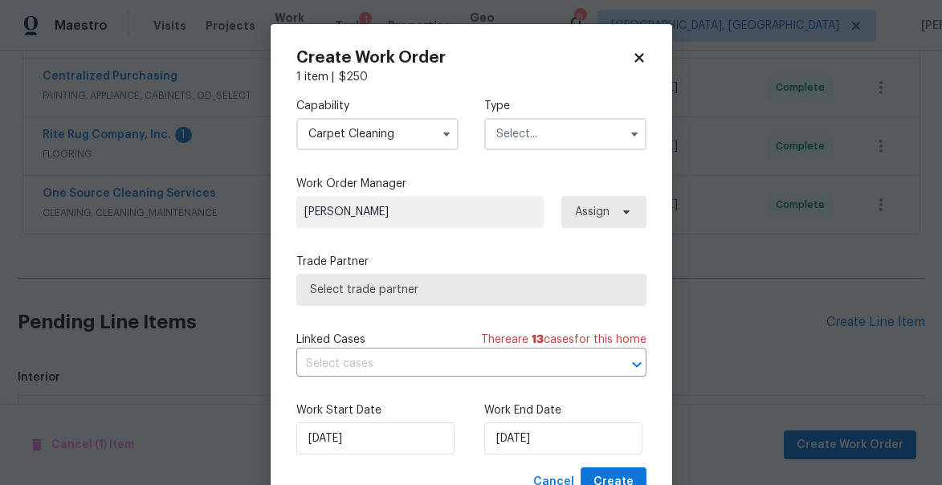
click at [590, 145] on input "text" at bounding box center [565, 134] width 162 height 32
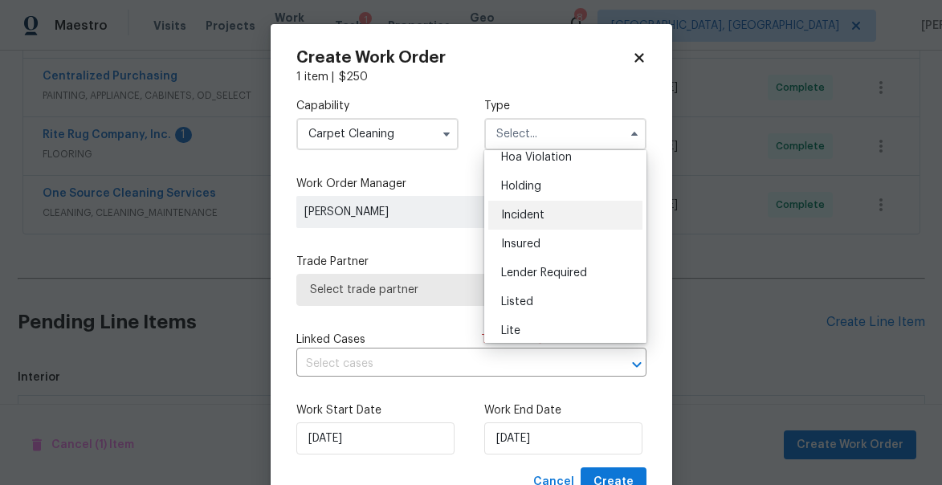
scroll to position [51, 0]
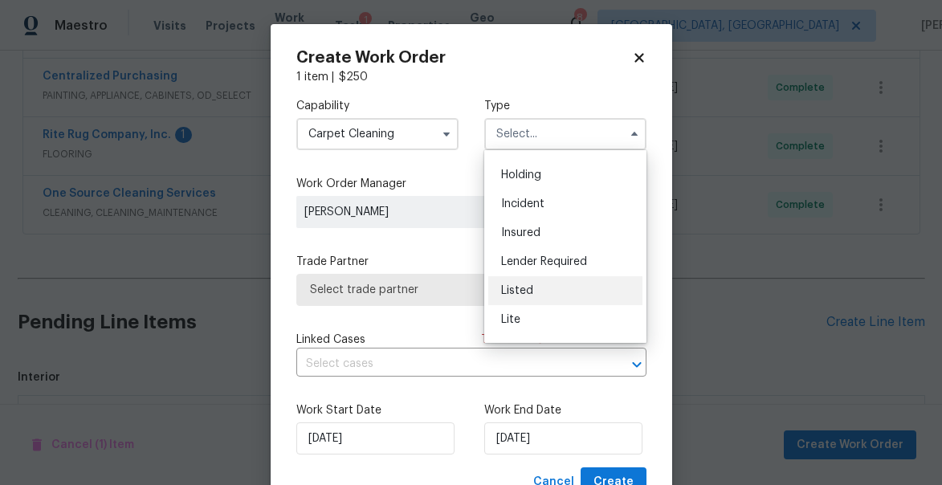
click at [536, 287] on div "Listed" at bounding box center [565, 290] width 154 height 29
type input "Listed"
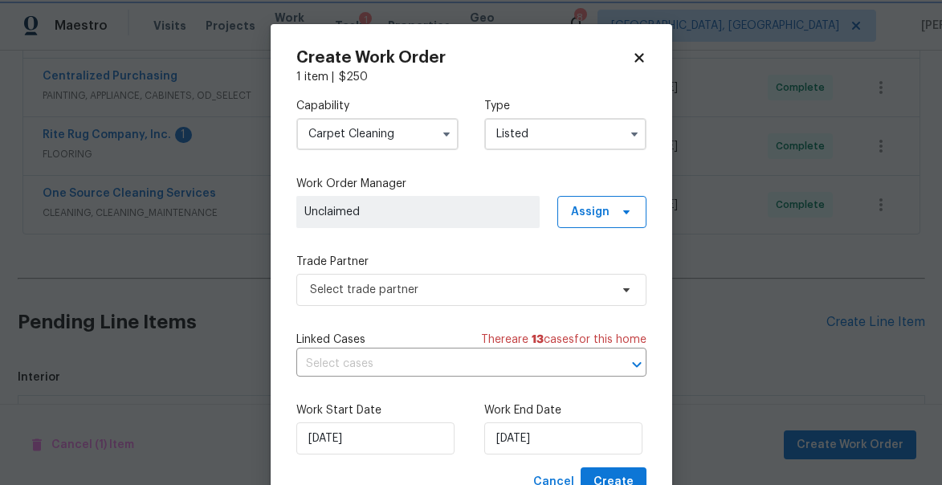
scroll to position [0, 0]
click at [335, 214] on span "Unclaimed" at bounding box center [417, 212] width 227 height 16
click at [615, 218] on span at bounding box center [624, 212] width 18 height 13
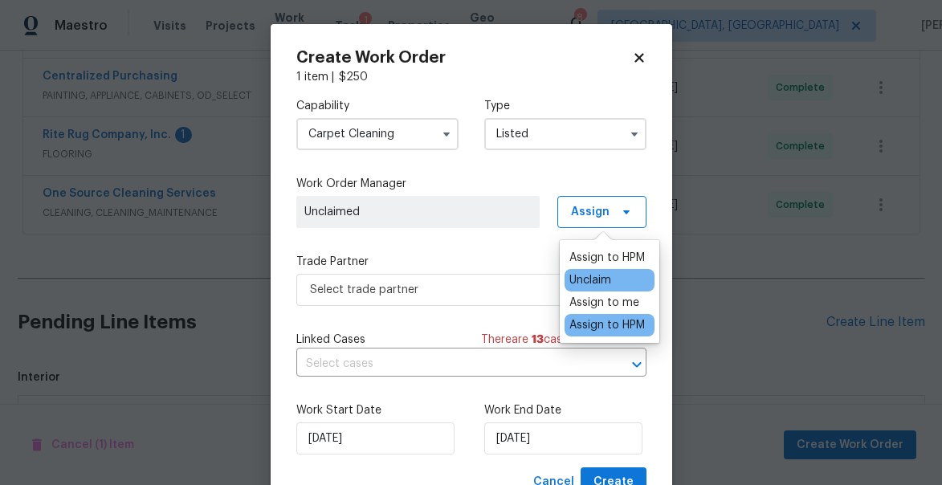
click at [604, 320] on div "Assign to HPM" at bounding box center [606, 325] width 75 height 16
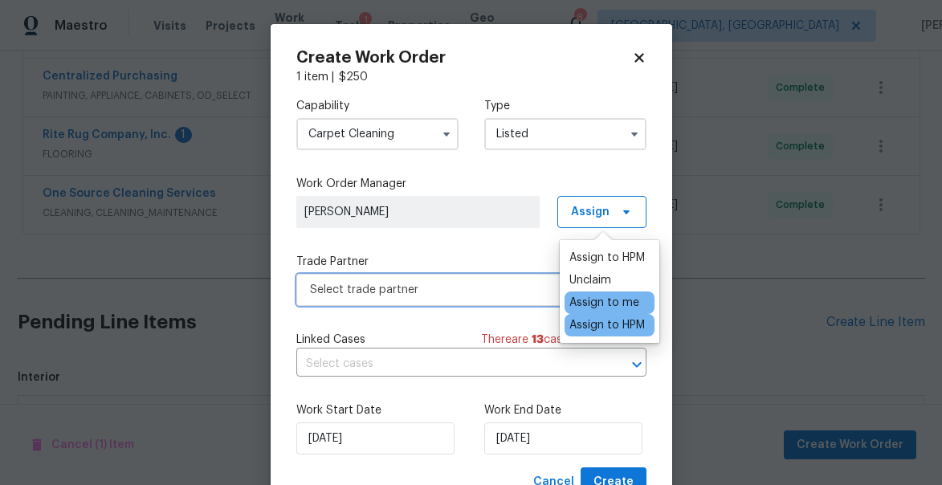
click at [381, 287] on span "Select trade partner" at bounding box center [459, 290] width 299 height 16
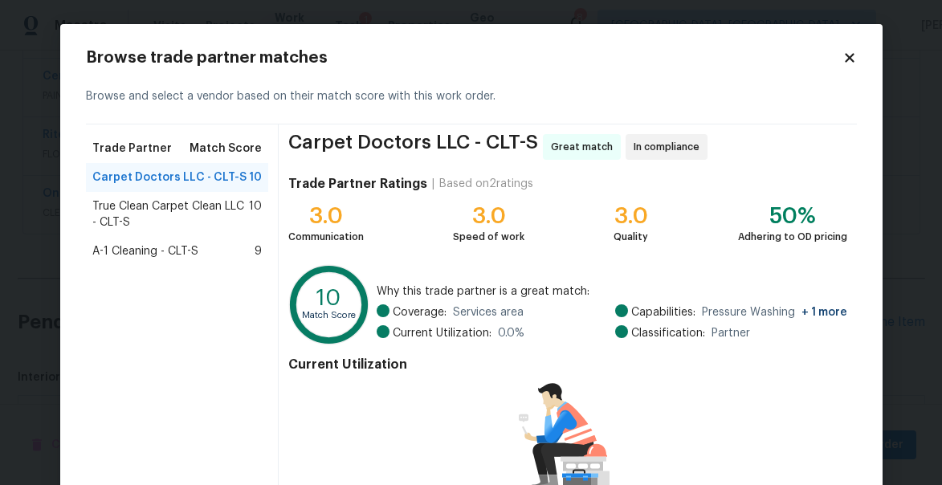
click at [180, 209] on span "True Clean Carpet Clean LLC - CLT-S" at bounding box center [170, 214] width 157 height 32
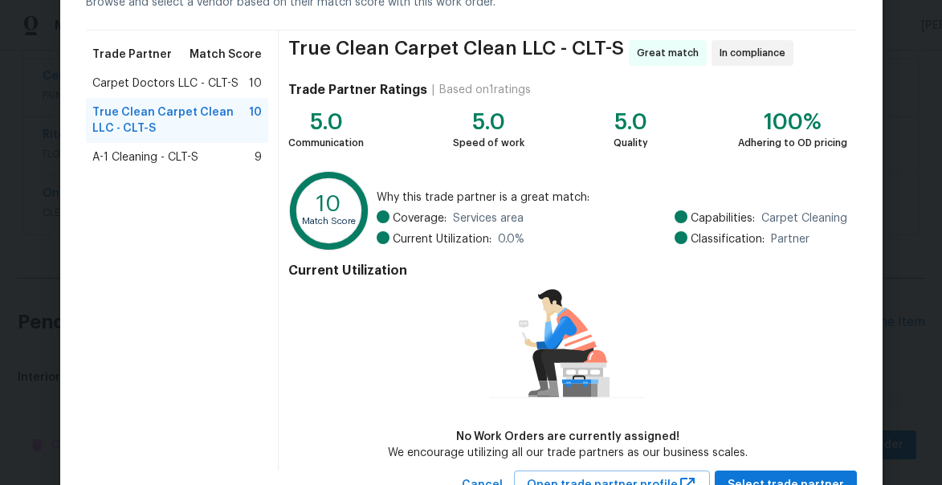
scroll to position [157, 0]
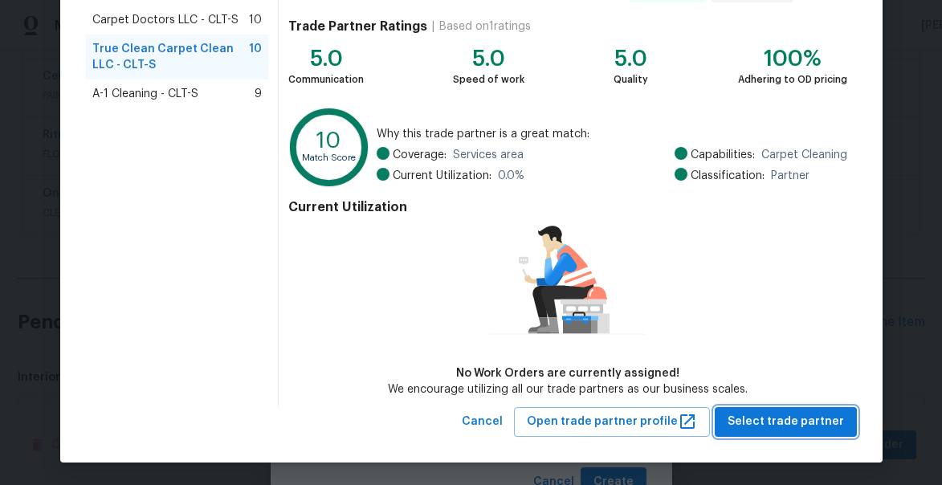
click at [785, 413] on span "Select trade partner" at bounding box center [785, 422] width 116 height 20
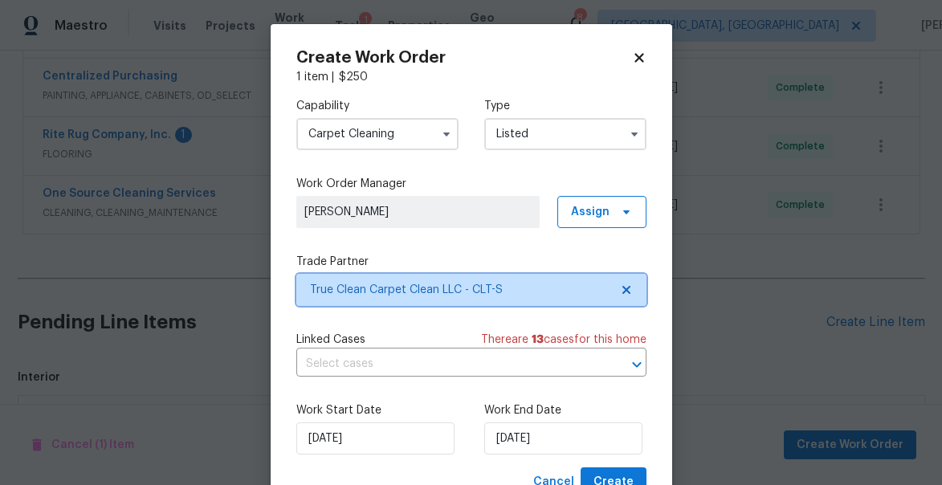
scroll to position [0, 0]
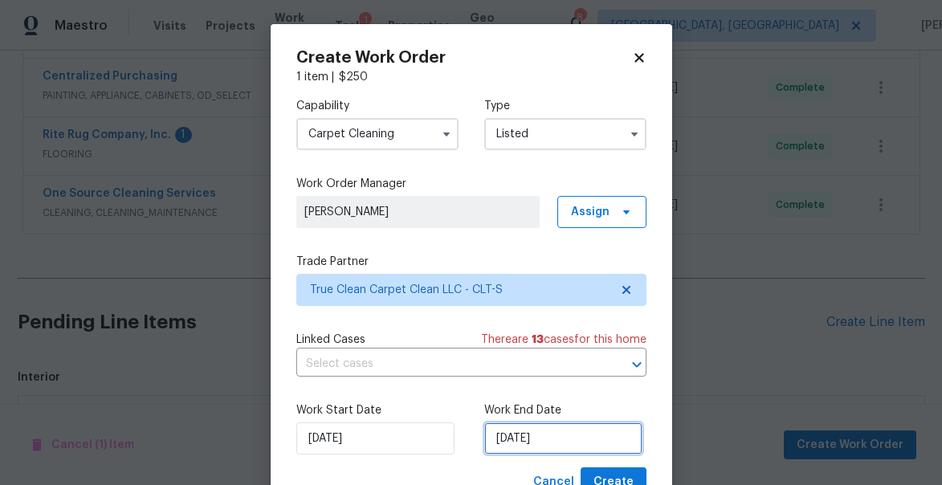
click at [574, 442] on input "[DATE]" at bounding box center [563, 438] width 158 height 32
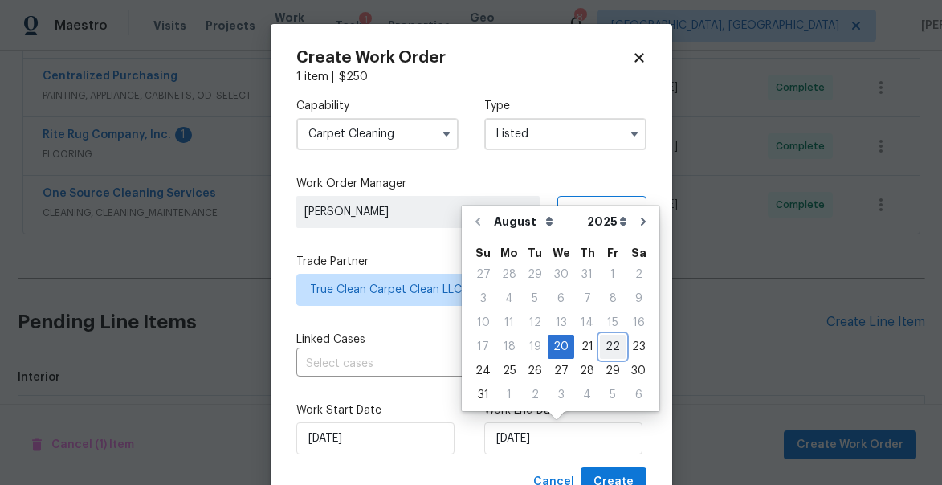
click at [607, 352] on div "22" at bounding box center [613, 347] width 26 height 22
type input "[DATE]"
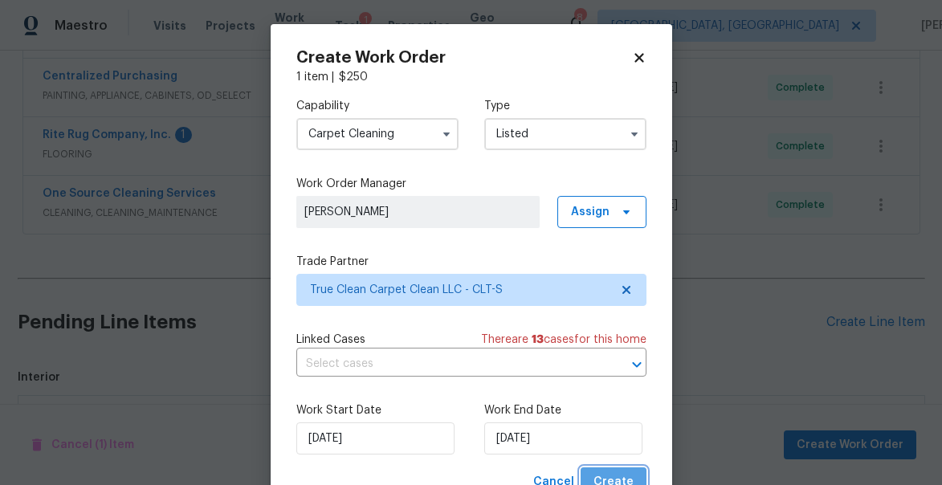
click at [633, 477] on span "Create" at bounding box center [613, 482] width 40 height 20
checkbox input "false"
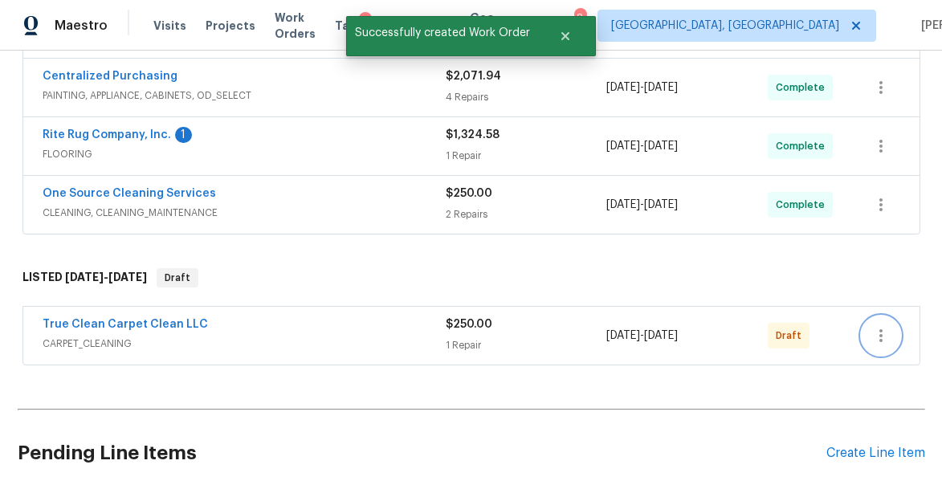
click at [883, 331] on icon "button" at bounding box center [880, 335] width 19 height 19
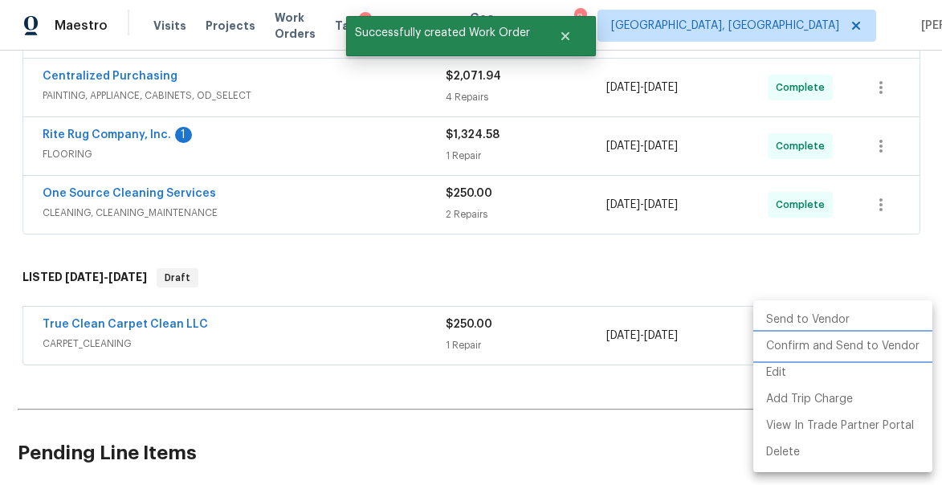
click at [826, 344] on li "Confirm and Send to Vendor" at bounding box center [842, 346] width 179 height 26
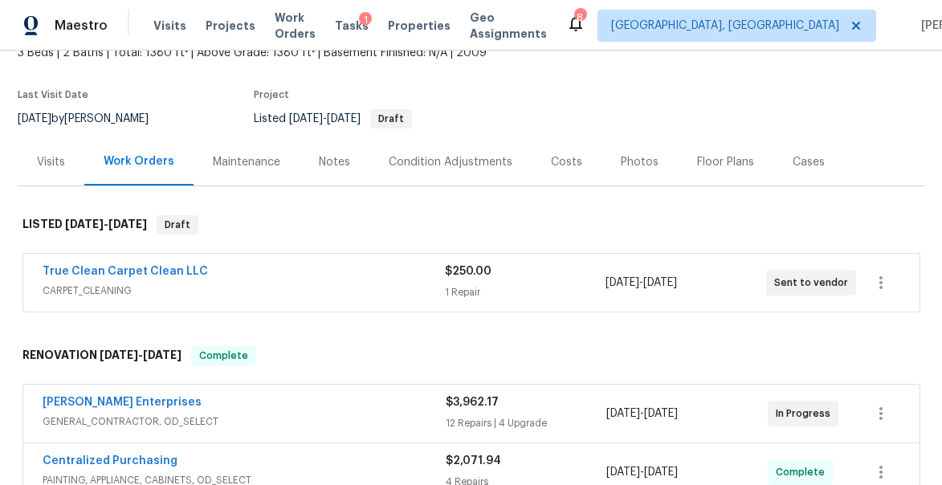
scroll to position [53, 0]
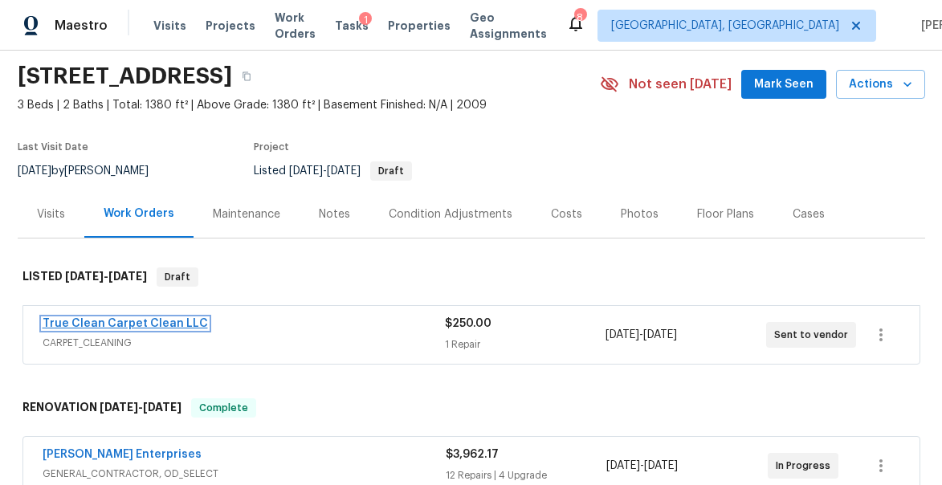
click at [147, 322] on link "True Clean Carpet Clean LLC" at bounding box center [125, 323] width 165 height 11
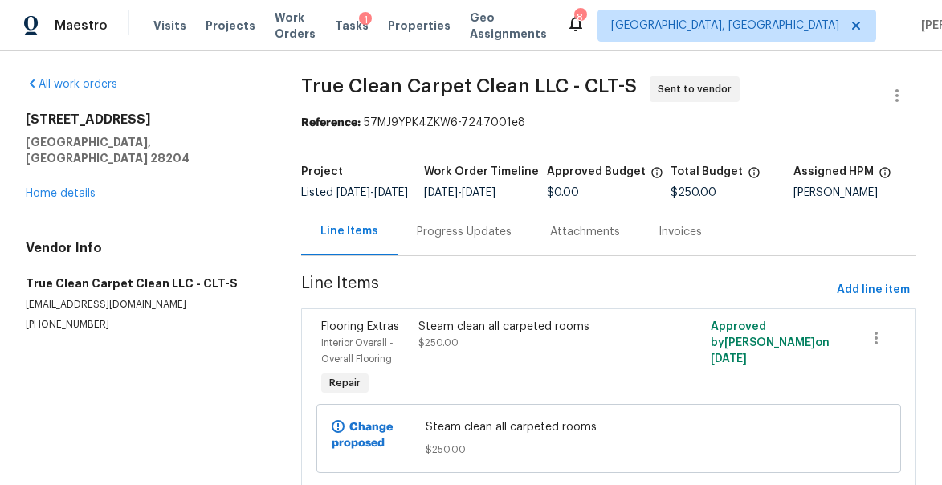
click at [454, 240] on div "Progress Updates" at bounding box center [464, 232] width 95 height 16
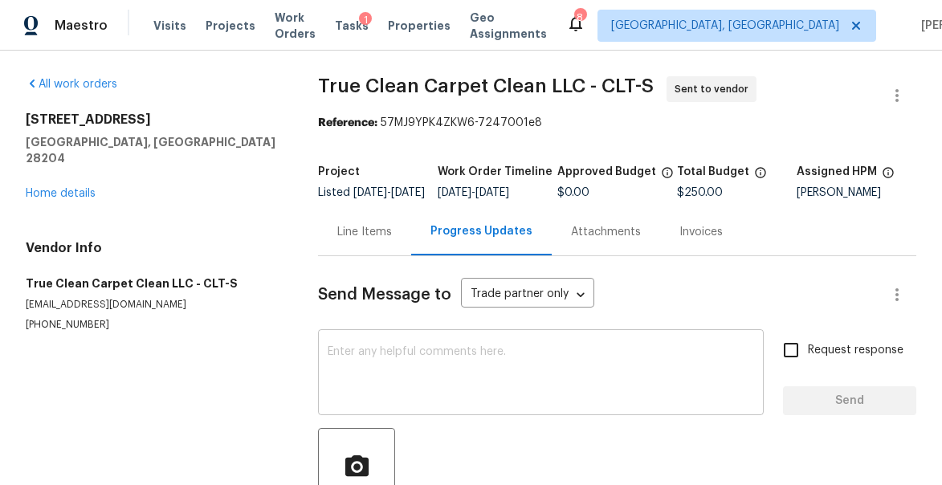
click at [491, 374] on textarea at bounding box center [541, 374] width 426 height 56
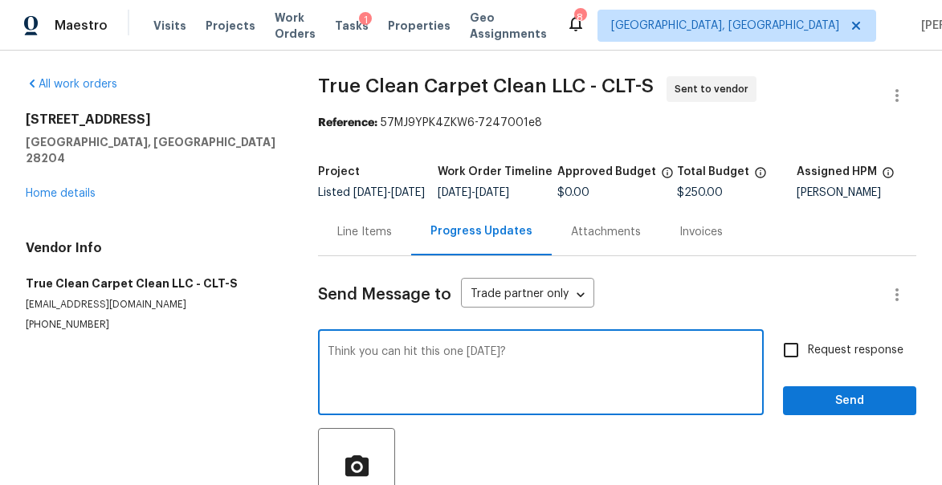
type textarea "Think you can hit this one [DATE]?"
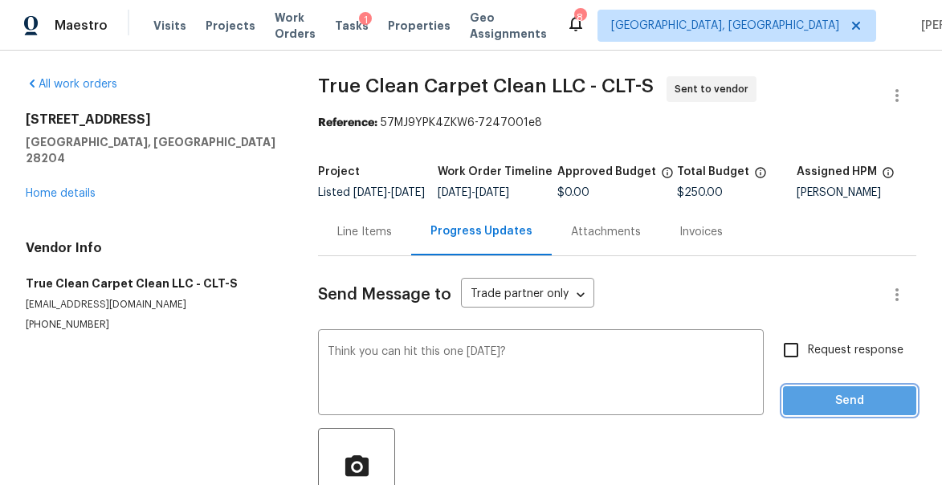
click at [853, 416] on button "Send" at bounding box center [849, 401] width 133 height 30
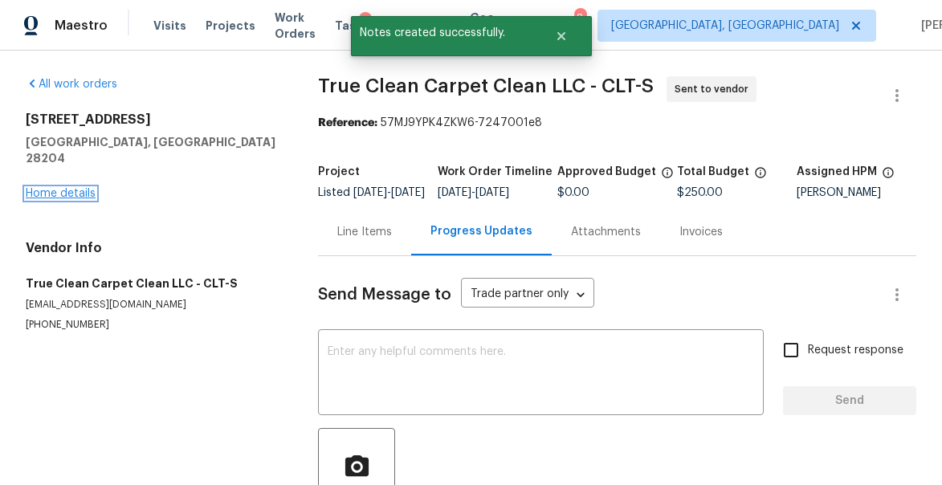
click at [35, 188] on link "Home details" at bounding box center [61, 193] width 70 height 11
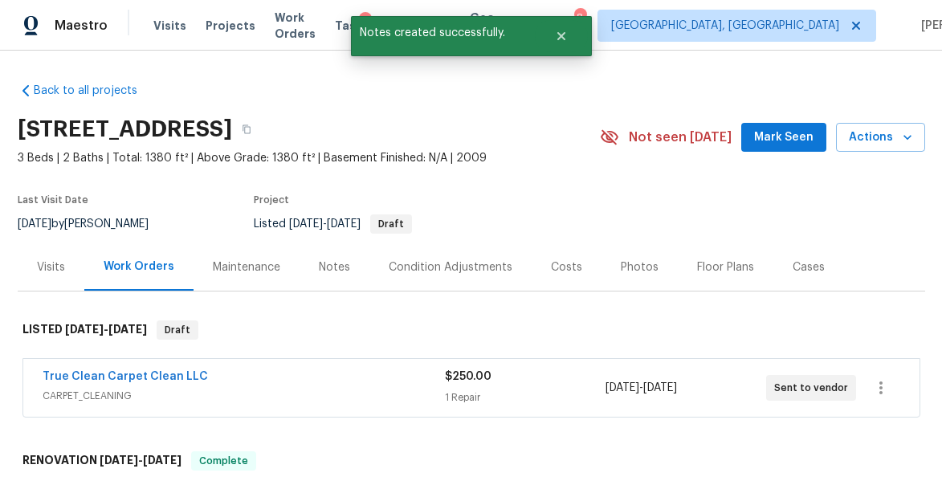
click at [780, 141] on span "Mark Seen" at bounding box center [783, 138] width 59 height 20
